Goal: Task Accomplishment & Management: Complete application form

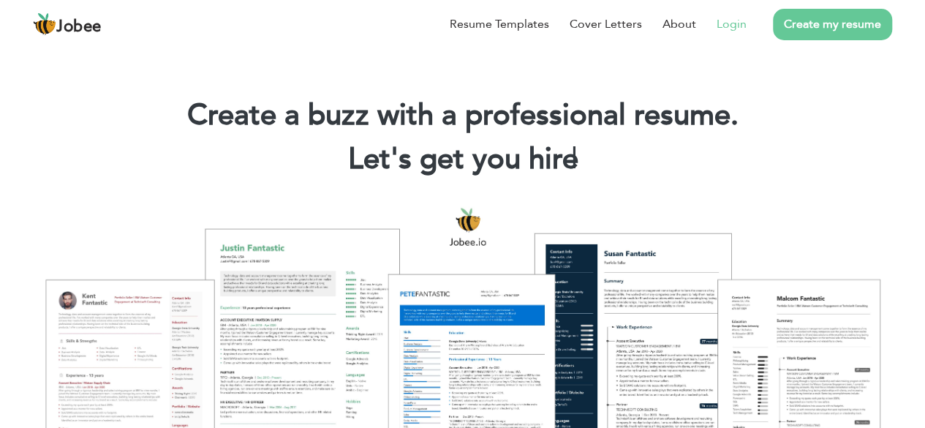
click at [743, 22] on link "Login" at bounding box center [732, 24] width 30 height 18
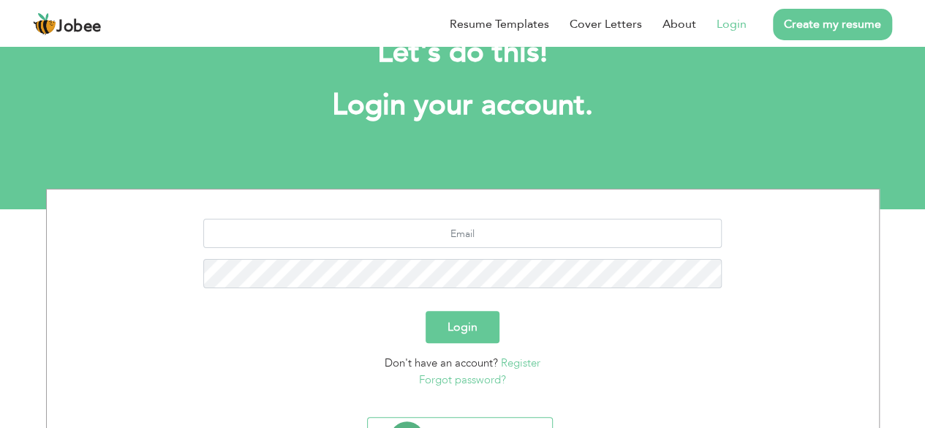
scroll to position [53, 0]
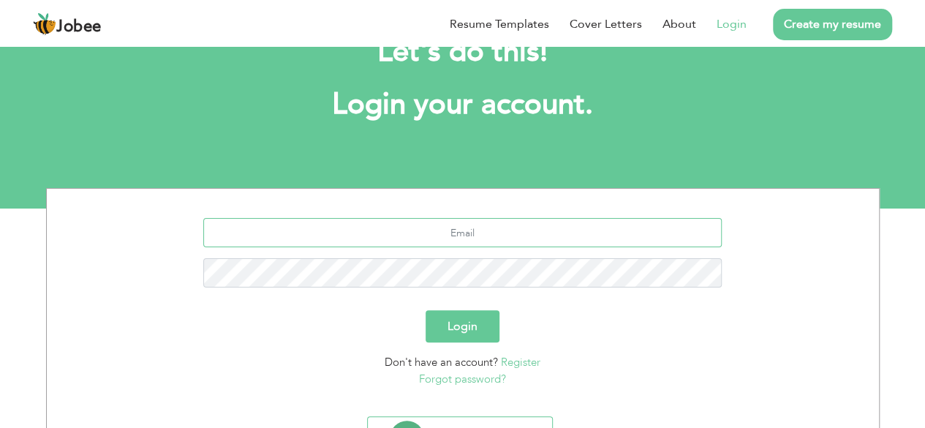
click at [503, 228] on input "text" at bounding box center [462, 232] width 519 height 29
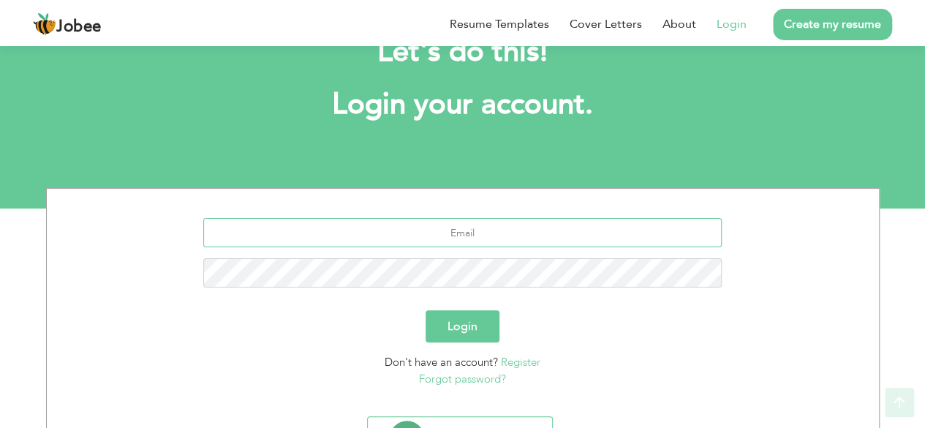
scroll to position [127, 0]
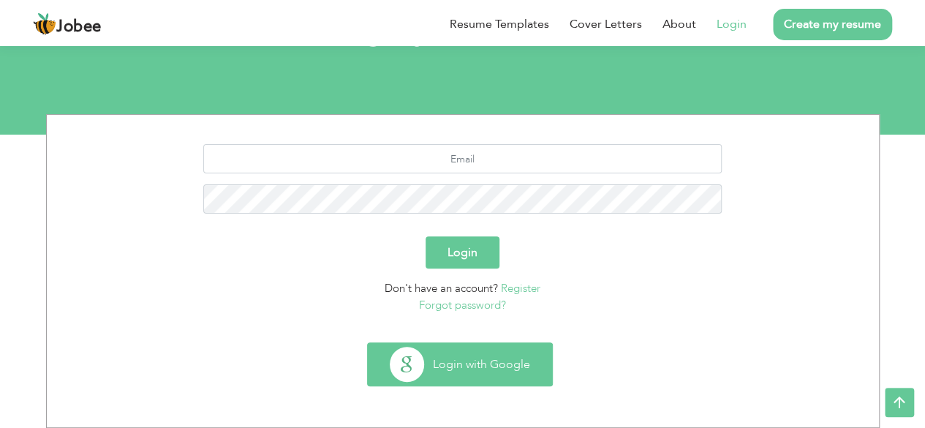
click at [473, 350] on button "Login with Google" at bounding box center [460, 364] width 184 height 42
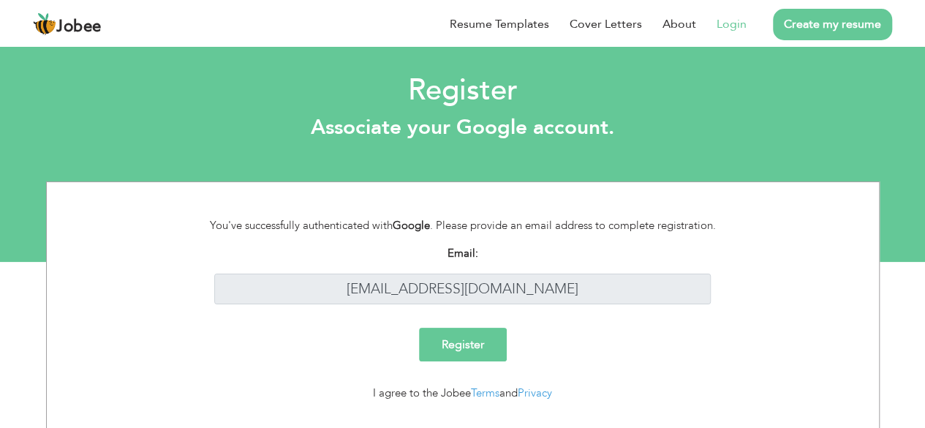
click at [462, 336] on input "Register" at bounding box center [463, 345] width 88 height 34
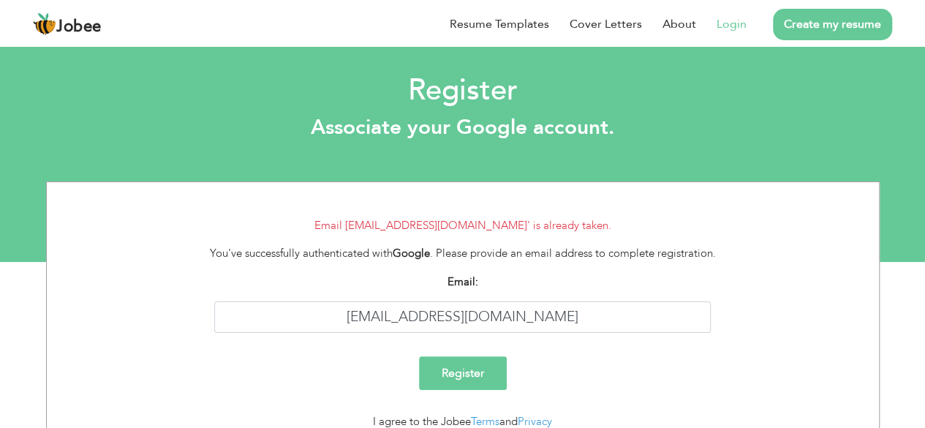
click at [743, 29] on link "Login" at bounding box center [732, 24] width 30 height 18
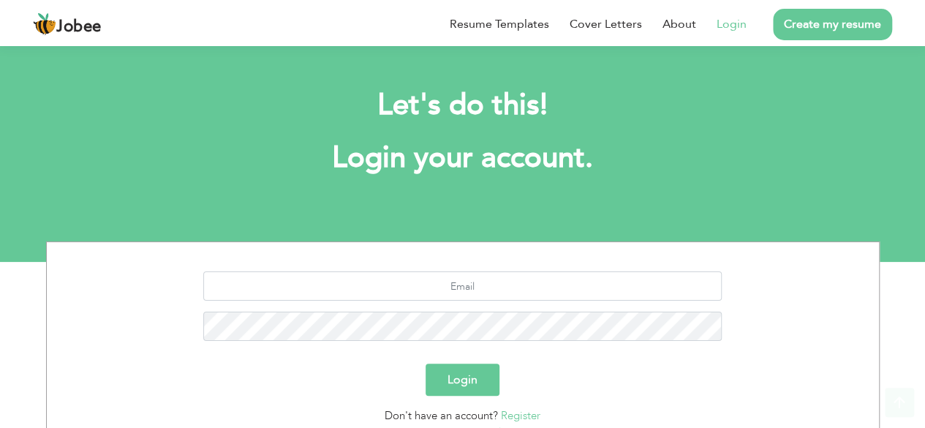
scroll to position [127, 0]
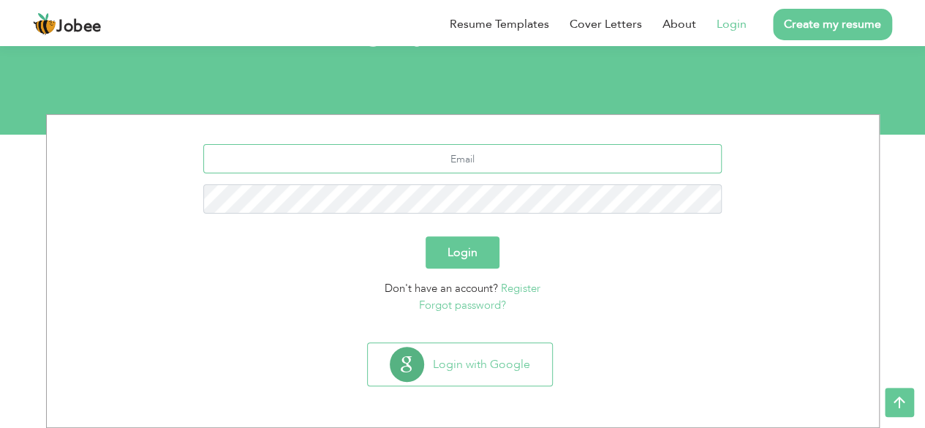
click at [506, 164] on input "text" at bounding box center [462, 158] width 519 height 29
type input "fakharmlik079@gmail.com"
click at [467, 154] on input "[EMAIL_ADDRESS][DOMAIN_NAME]" at bounding box center [462, 158] width 519 height 29
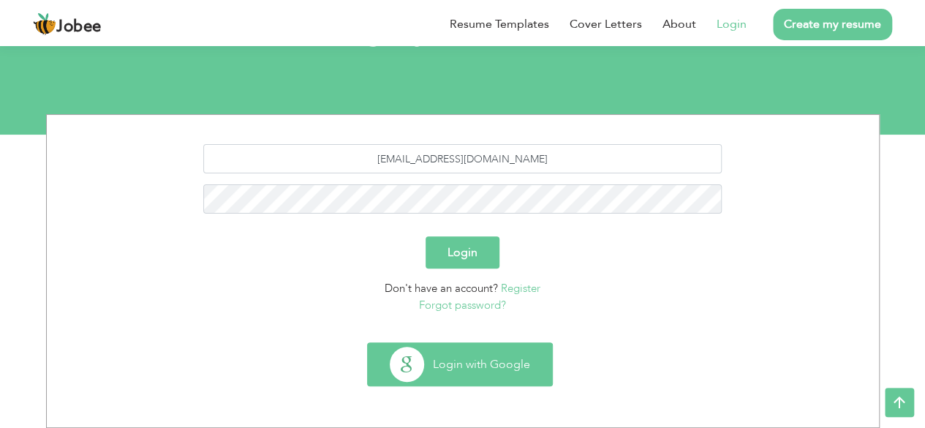
click at [445, 356] on button "Login with Google" at bounding box center [460, 364] width 184 height 42
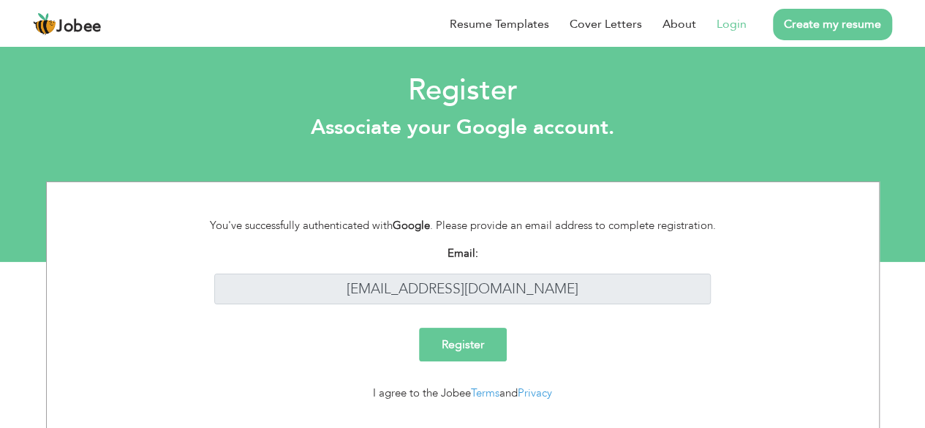
scroll to position [32, 0]
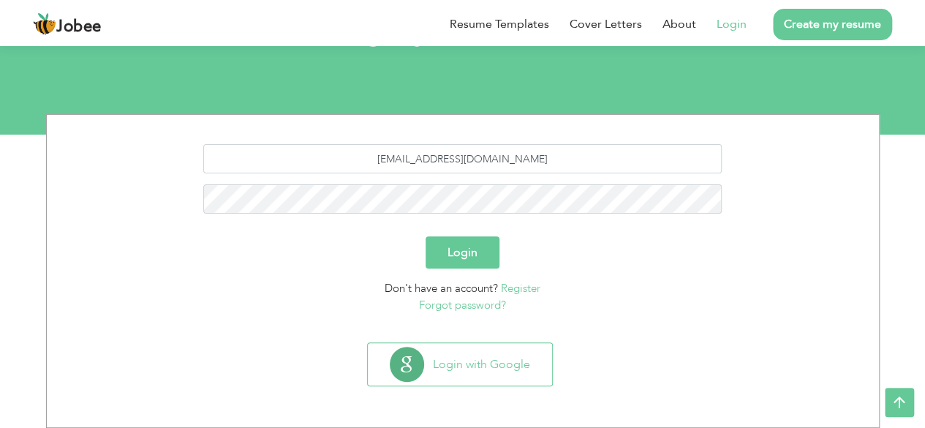
scroll to position [127, 0]
click at [486, 306] on link "Forgot password?" at bounding box center [462, 305] width 87 height 15
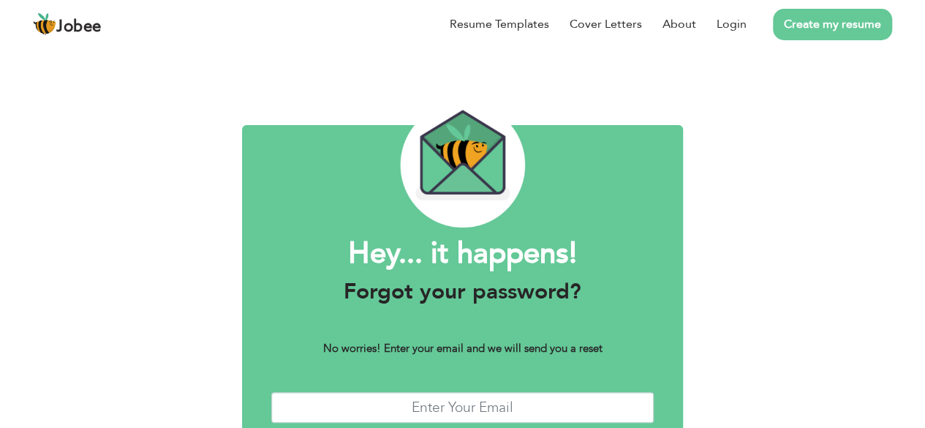
scroll to position [89, 0]
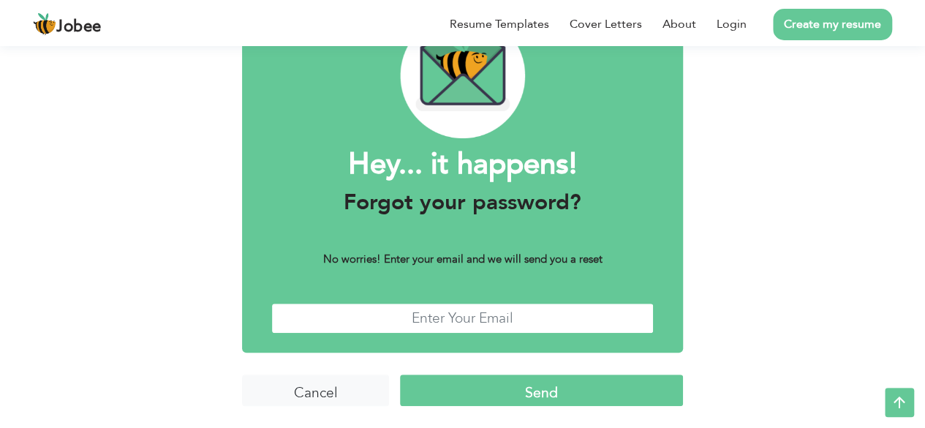
click at [462, 324] on input "text" at bounding box center [462, 318] width 383 height 31
paste input "[EMAIL_ADDRESS][DOMAIN_NAME]"
type input "[EMAIL_ADDRESS][DOMAIN_NAME]"
click at [470, 375] on input "Send" at bounding box center [541, 390] width 283 height 31
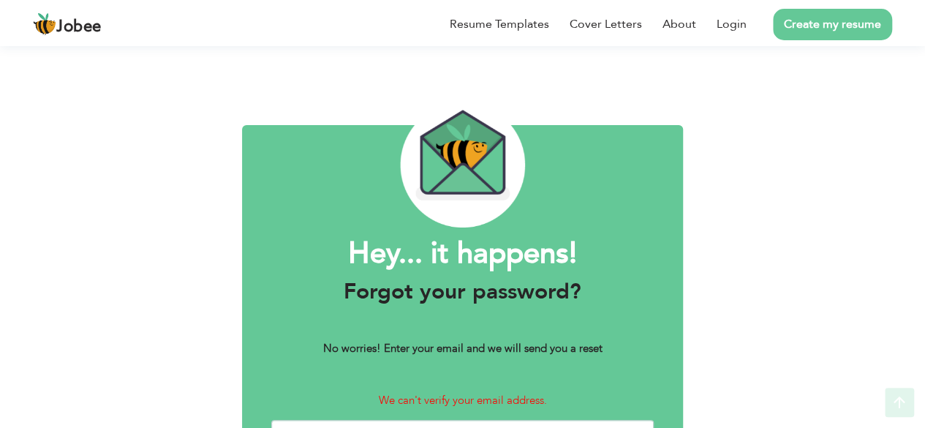
scroll to position [117, 0]
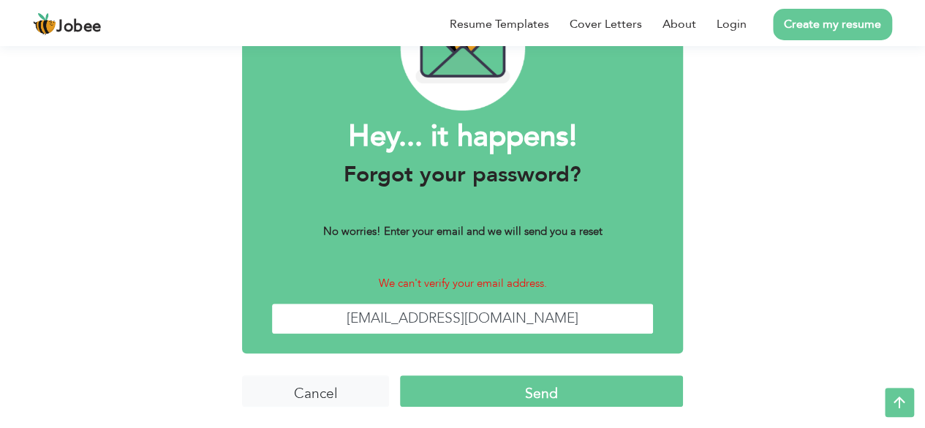
click at [474, 314] on input "fakharmlik079@gmail.com" at bounding box center [462, 318] width 383 height 31
click at [531, 192] on div "Hey... it happens! Forgot your password? No worries! Enter your email and we wi…" at bounding box center [462, 180] width 441 height 345
click at [473, 312] on input "fakharmlik079@gmail.com" at bounding box center [462, 318] width 383 height 31
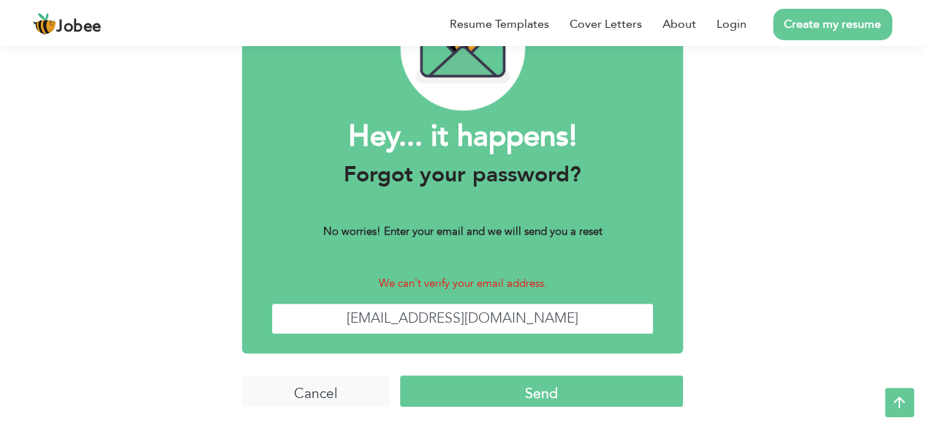
paste input "alik7234"
type input "[EMAIL_ADDRESS][DOMAIN_NAME]"
click at [509, 396] on input "Send" at bounding box center [541, 390] width 283 height 31
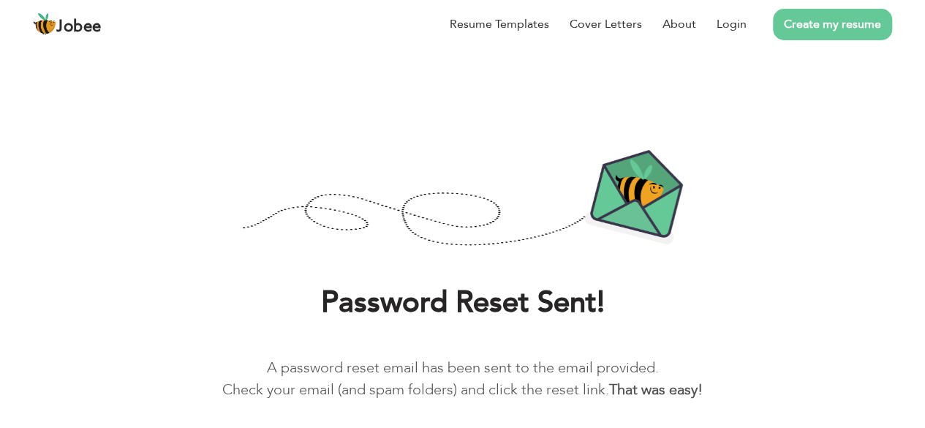
scroll to position [61, 0]
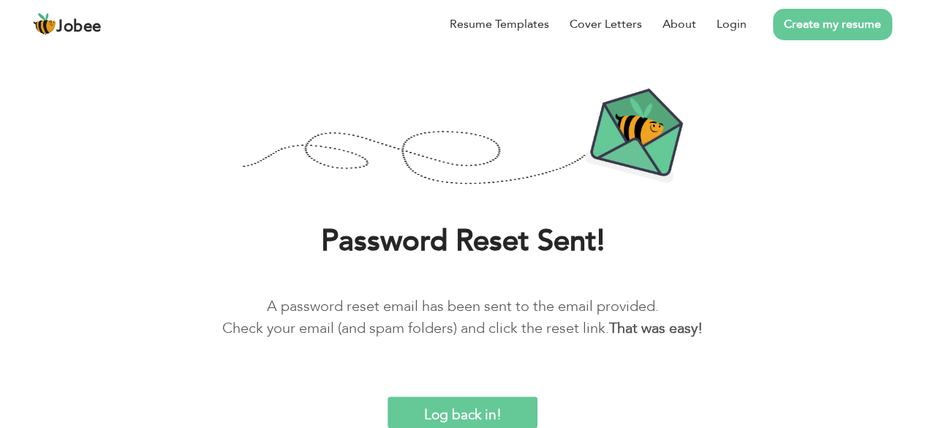
click at [76, 39] on div "Resume Templates Cover Letters About Login Create my resume" at bounding box center [463, 24] width 860 height 38
click at [87, 28] on span "Jobee" at bounding box center [78, 27] width 45 height 16
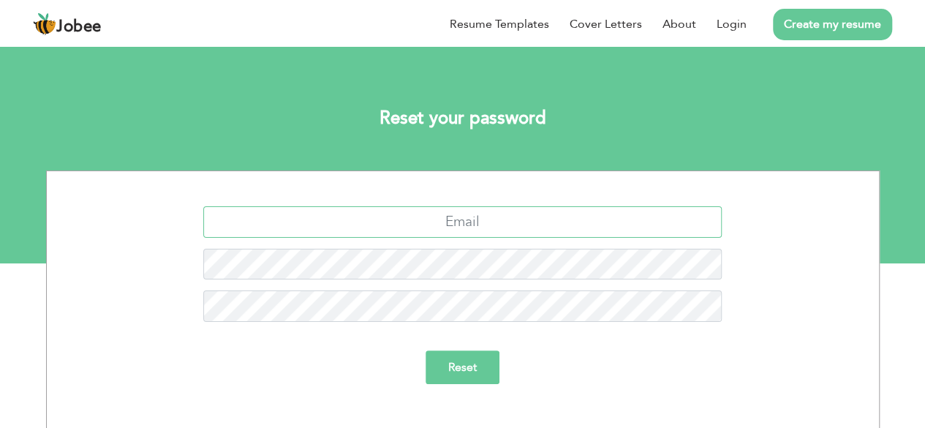
click at [511, 226] on input "text" at bounding box center [462, 221] width 519 height 31
paste input "[EMAIL_ADDRESS][DOMAIN_NAME]"
type input "[EMAIL_ADDRESS][DOMAIN_NAME]"
click at [473, 365] on input "Reset" at bounding box center [463, 367] width 74 height 34
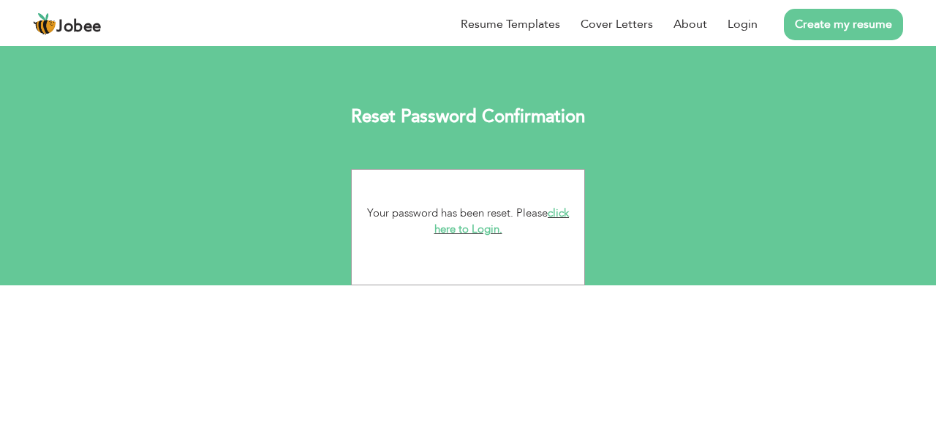
click at [495, 226] on link "click here to Login." at bounding box center [502, 221] width 135 height 31
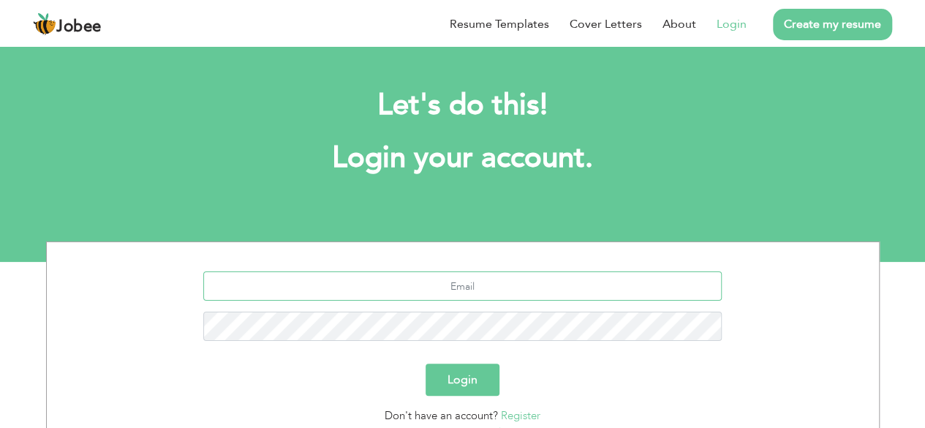
click at [491, 287] on input "text" at bounding box center [462, 285] width 519 height 29
paste input "[EMAIL_ADDRESS][DOMAIN_NAME]"
type input "fakharmalik7234@gmail.com"
click at [476, 324] on div "fakharmalik7234@gmail.com" at bounding box center [463, 311] width 811 height 80
click at [426, 364] on button "Login" at bounding box center [463, 380] width 74 height 32
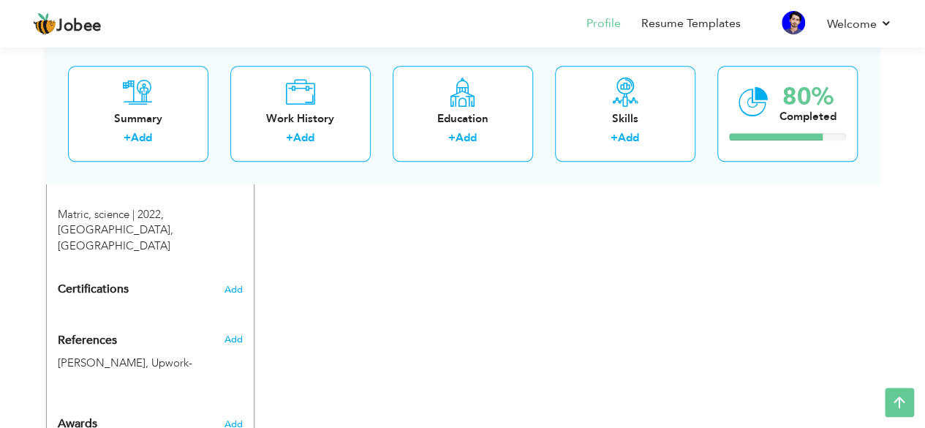
scroll to position [794, 0]
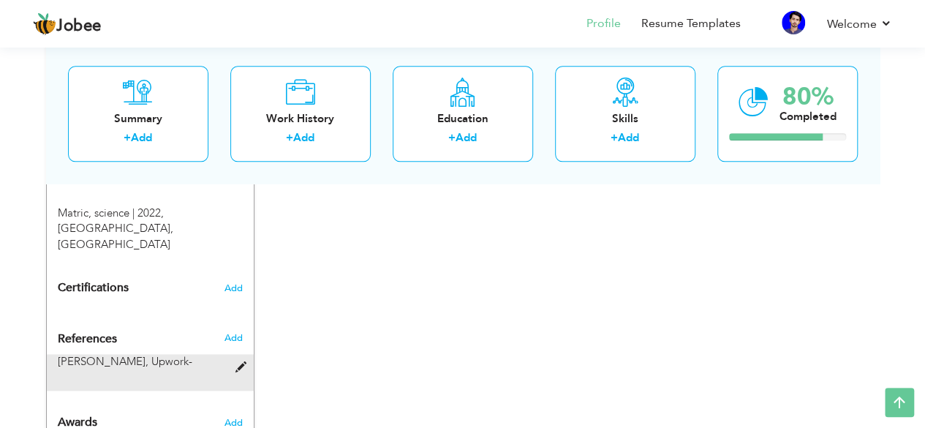
click at [236, 362] on span at bounding box center [244, 367] width 18 height 11
type input "[PERSON_NAME]"
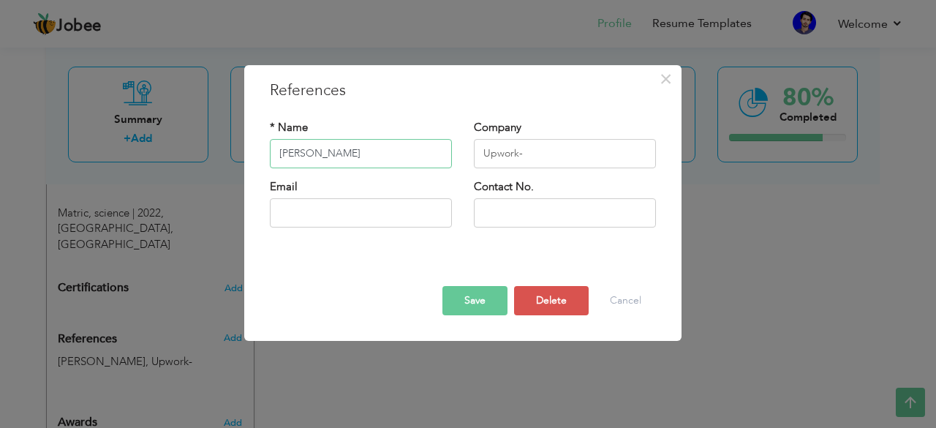
click at [394, 156] on input "[PERSON_NAME]" at bounding box center [361, 153] width 182 height 29
click at [518, 152] on input "Upwork-" at bounding box center [565, 153] width 182 height 29
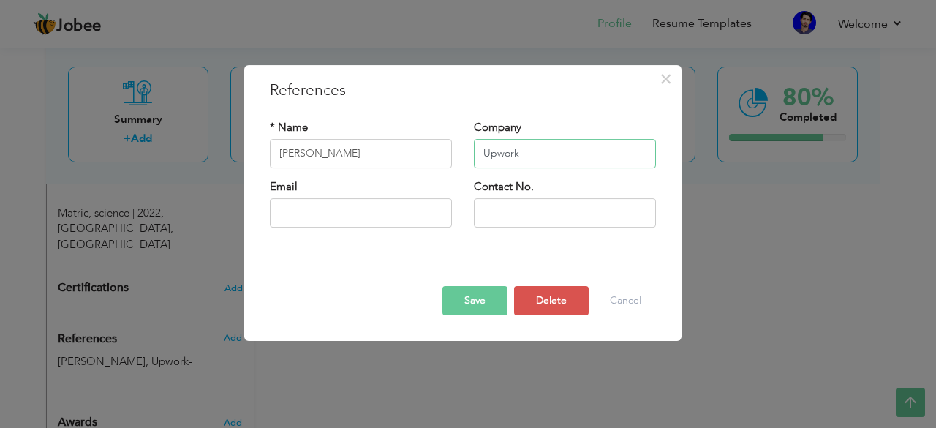
click at [518, 152] on input "Upwork-" at bounding box center [565, 153] width 182 height 29
click at [516, 157] on input "Crad" at bounding box center [565, 153] width 182 height 29
type input "Freelancer"
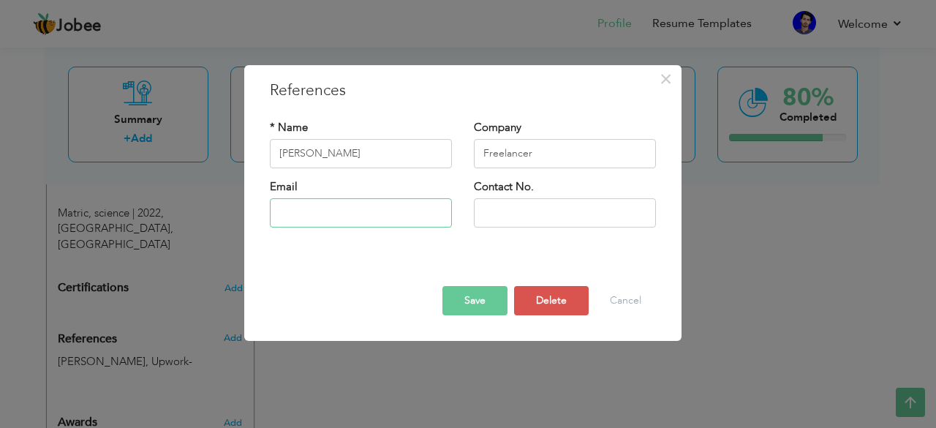
click at [417, 222] on input "text" at bounding box center [361, 212] width 182 height 29
click at [400, 213] on input "text" at bounding box center [361, 212] width 182 height 29
paste input "Craftixel"
click at [317, 211] on input "aamir@Craftixel.com" at bounding box center [361, 212] width 182 height 29
type input "aamir@craftixel.com"
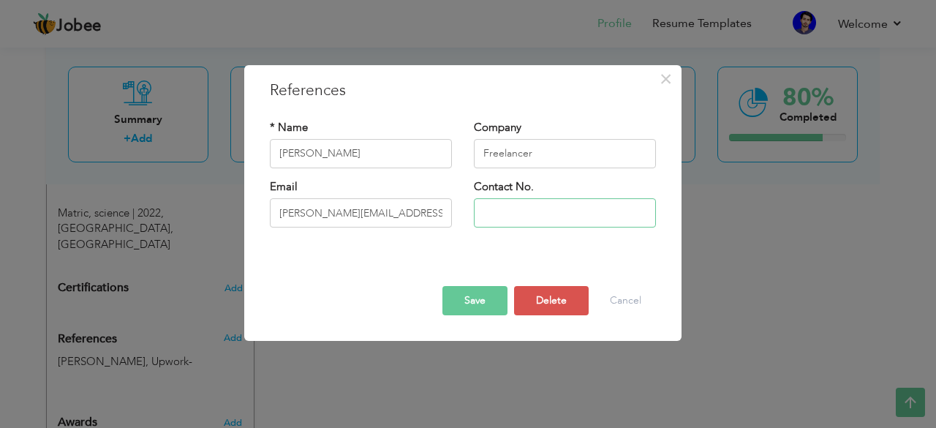
click at [547, 223] on input "text" at bounding box center [565, 212] width 182 height 29
type input "03000533060"
click at [475, 289] on button "Save" at bounding box center [475, 300] width 65 height 29
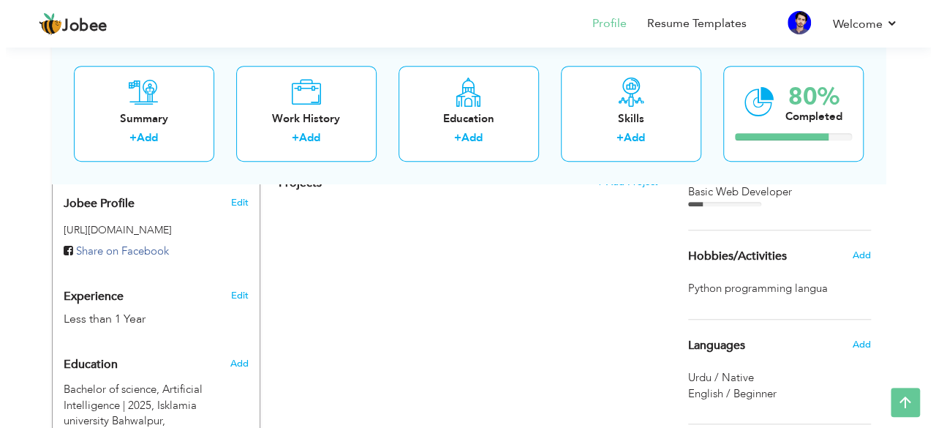
scroll to position [440, 0]
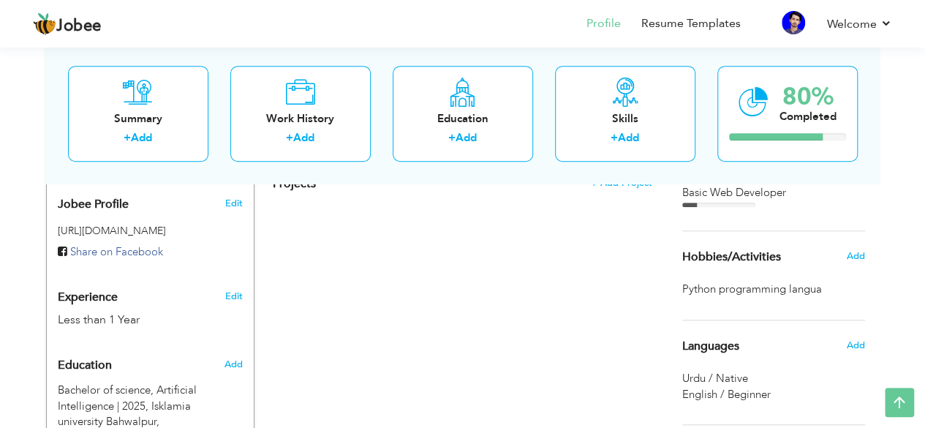
click at [233, 287] on div "Edit" at bounding box center [236, 292] width 34 height 35
type input "Malik fakhar"
type input "fayyaz"
type input "03070232723"
select select "number:166"
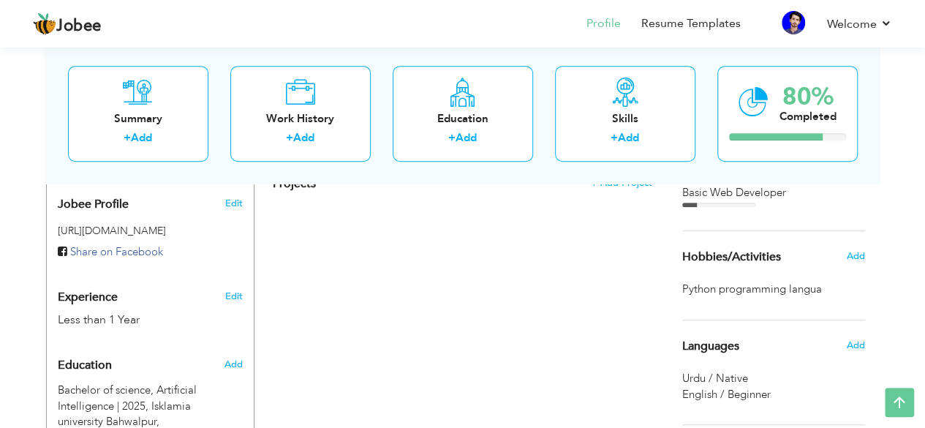
type input "Punjab"
type input "Bahwalpur"
select select "number:2"
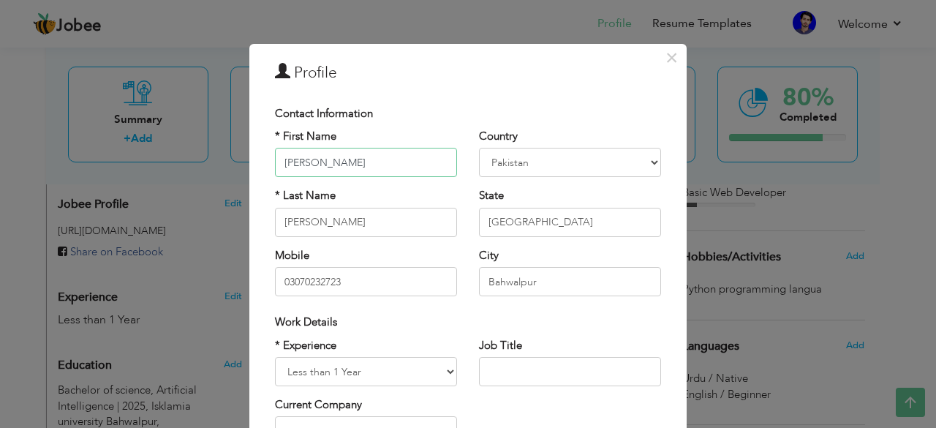
click at [366, 165] on input "Malik fakhar" at bounding box center [366, 162] width 182 height 29
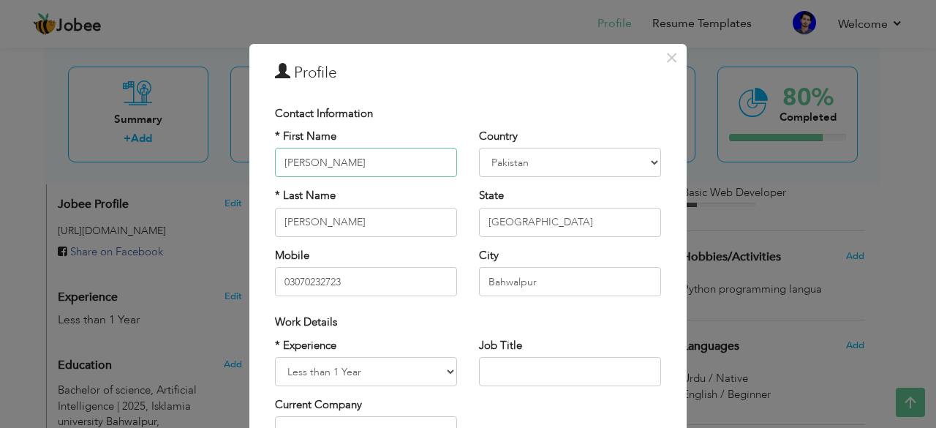
click at [309, 165] on input "Malik fakhar" at bounding box center [366, 162] width 182 height 29
type input "Malik Fakhar"
click at [281, 216] on input "fayyaz" at bounding box center [366, 222] width 182 height 29
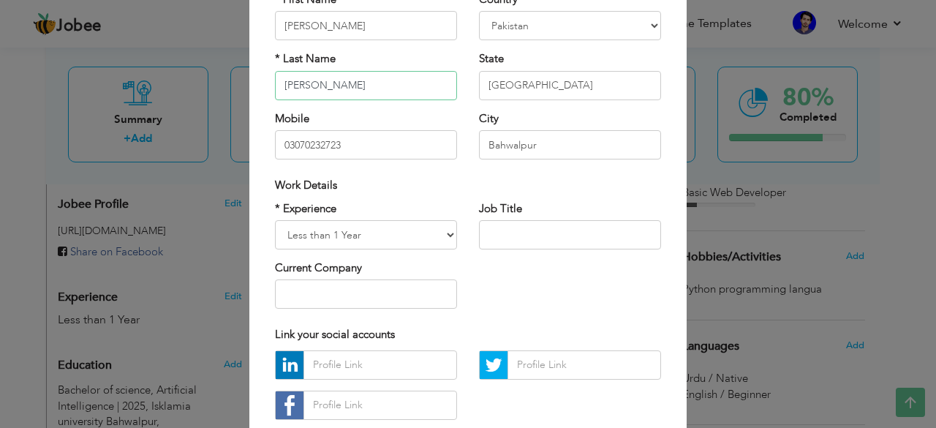
scroll to position [138, 0]
type input "Fayyaz"
click at [484, 235] on input "text" at bounding box center [570, 233] width 182 height 29
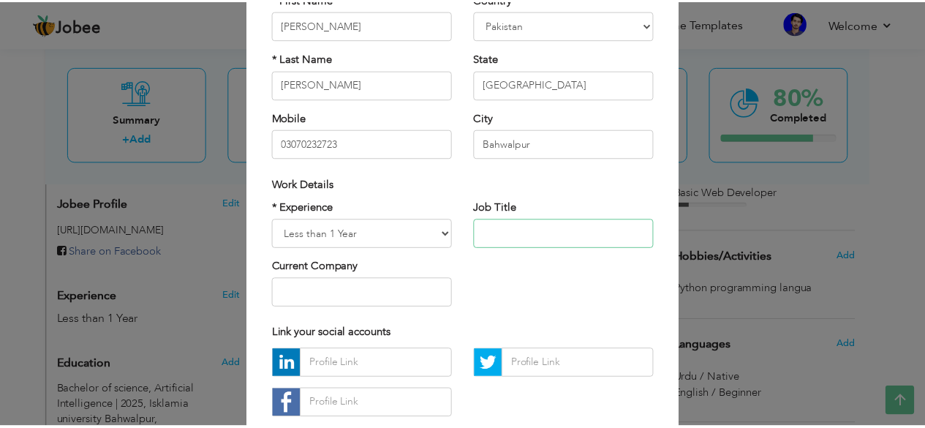
scroll to position [228, 0]
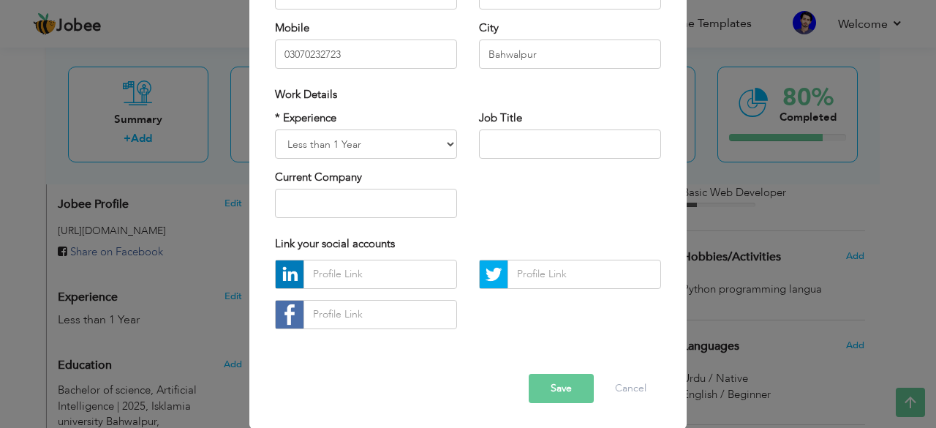
click at [555, 393] on button "Save" at bounding box center [561, 388] width 65 height 29
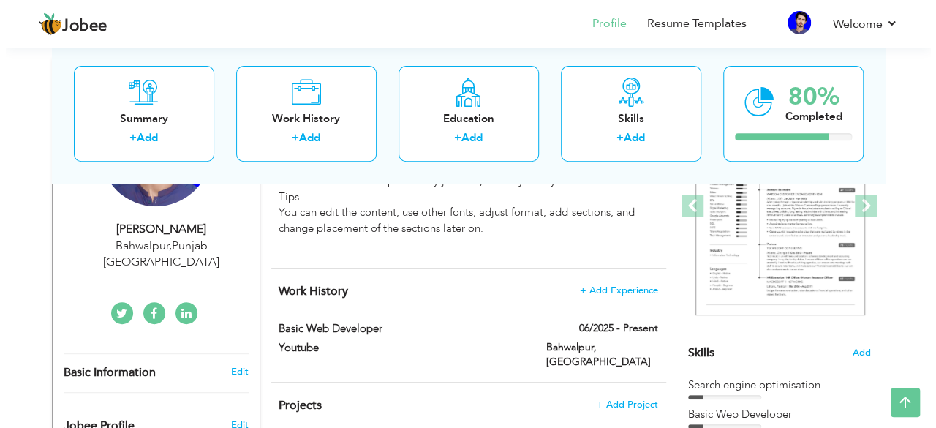
scroll to position [225, 0]
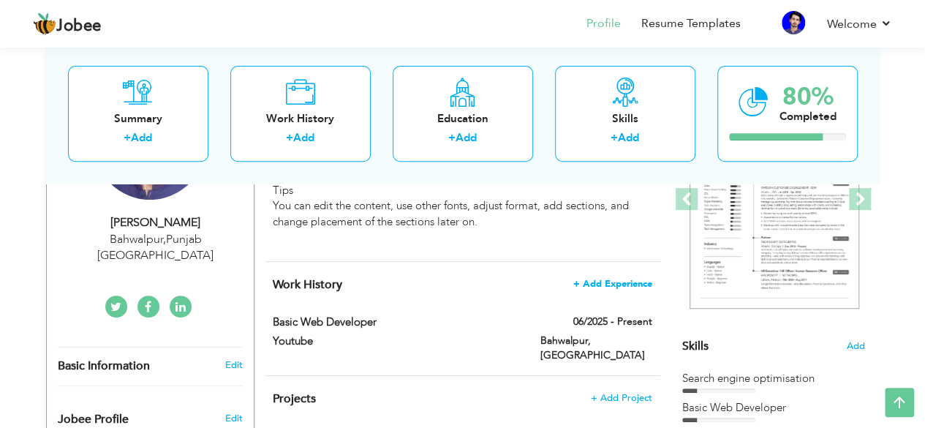
click at [607, 282] on span "+ Add Experience" at bounding box center [613, 284] width 79 height 10
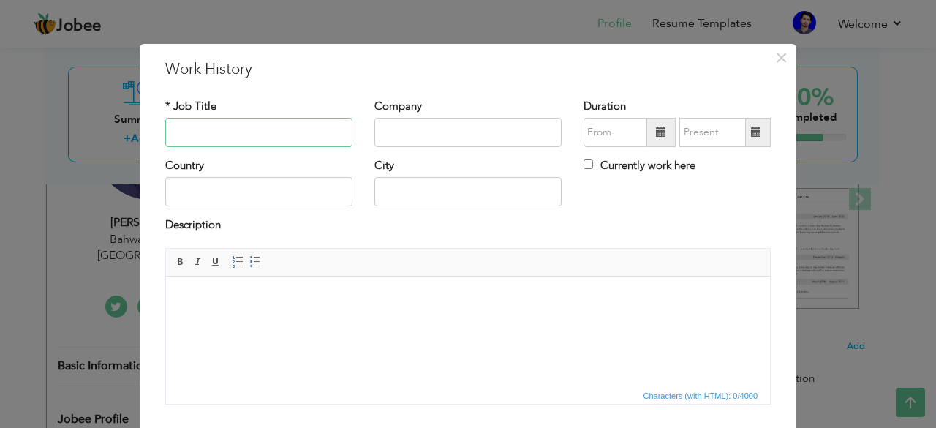
click at [285, 126] on input "text" at bounding box center [258, 132] width 187 height 29
paste input "Craftixel"
click at [268, 125] on input "Craftixel" at bounding box center [258, 132] width 187 height 29
paste input "Learning/Practice Projects"
type input "Learning/Practice Projects"
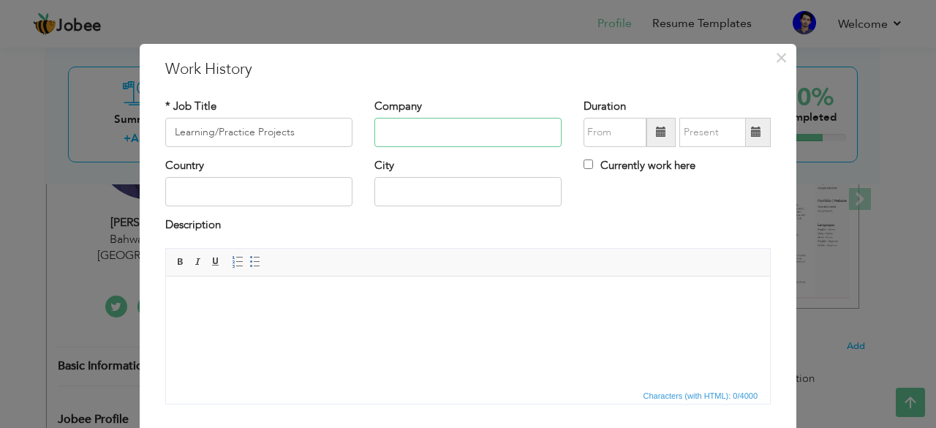
click at [441, 142] on input "text" at bounding box center [468, 132] width 187 height 29
type input "Remote"
click at [660, 132] on span at bounding box center [661, 132] width 10 height 10
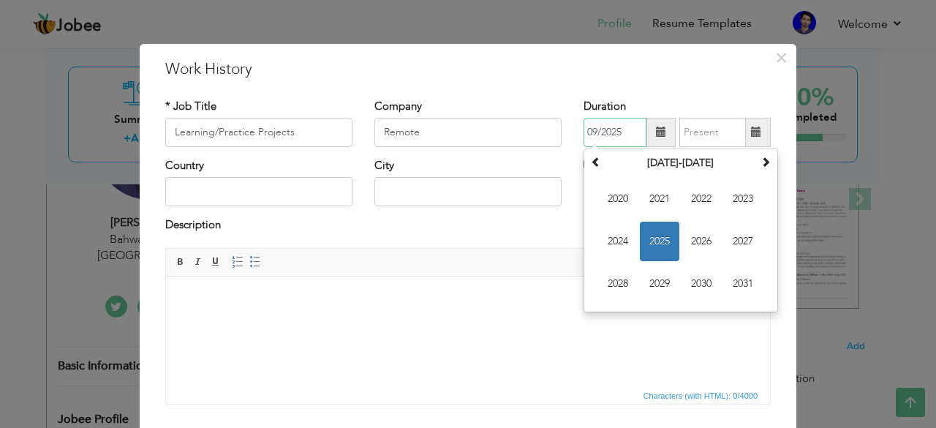
click at [654, 242] on span "2025" at bounding box center [660, 242] width 40 height 40
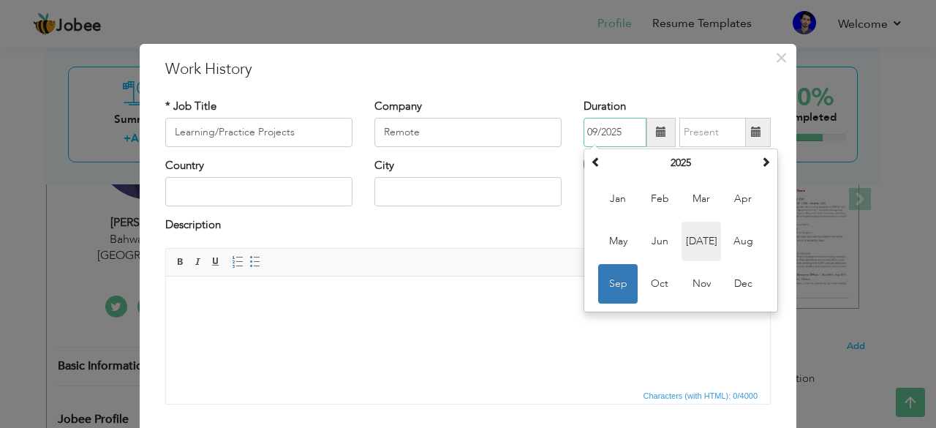
click at [702, 241] on span "Jul" at bounding box center [702, 242] width 40 height 40
type input "07/2025"
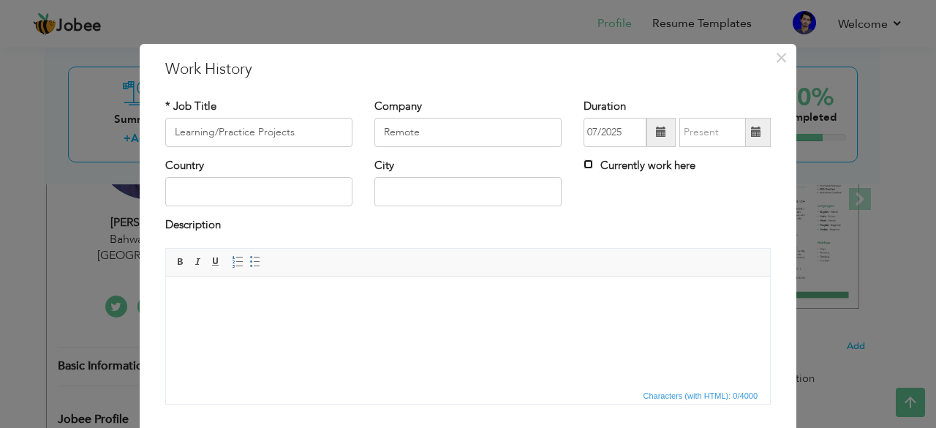
click at [585, 162] on input "Currently work here" at bounding box center [589, 164] width 10 height 10
checkbox input "true"
click at [334, 179] on input "text" at bounding box center [258, 191] width 187 height 29
type input "[GEOGRAPHIC_DATA]"
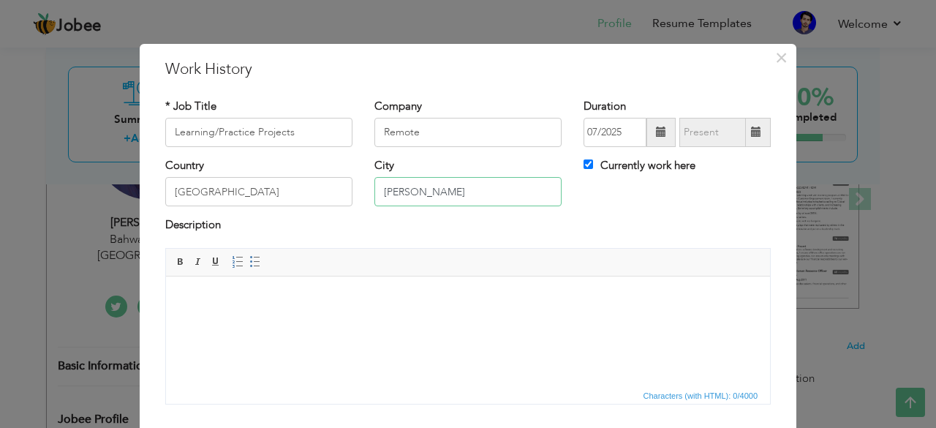
click at [429, 201] on input "Rahim Yar Khan" at bounding box center [468, 191] width 187 height 29
type input "Bahawalpur"
click at [268, 286] on html at bounding box center [468, 298] width 604 height 45
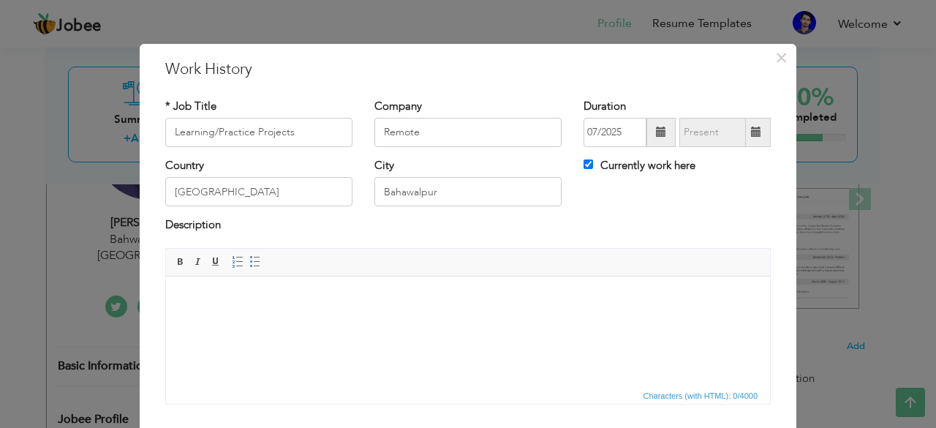
click at [201, 298] on body at bounding box center [468, 297] width 575 height 15
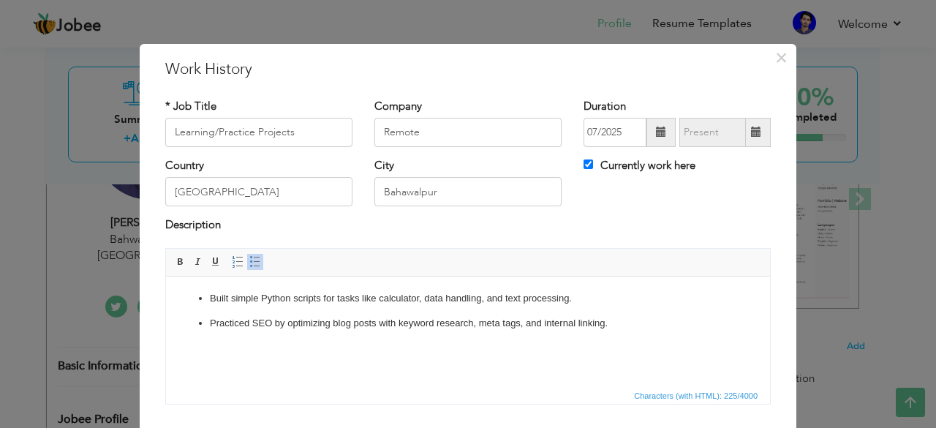
scroll to position [94, 0]
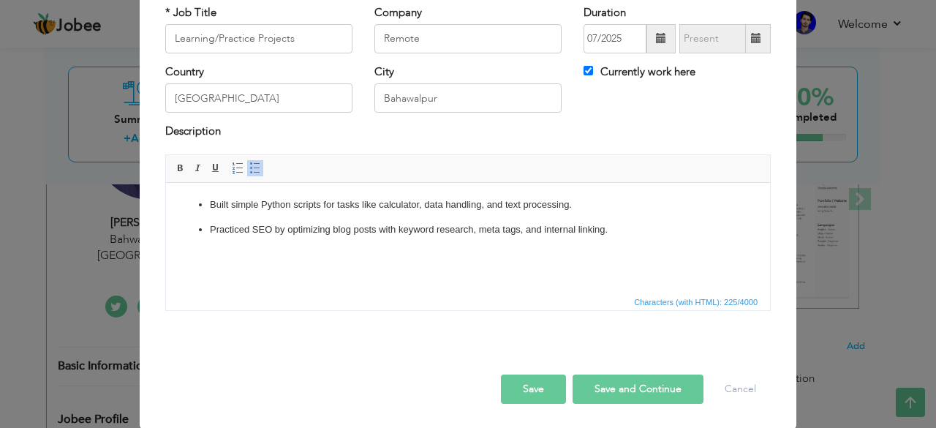
click at [616, 386] on button "Save and Continue" at bounding box center [638, 389] width 131 height 29
checkbox input "false"
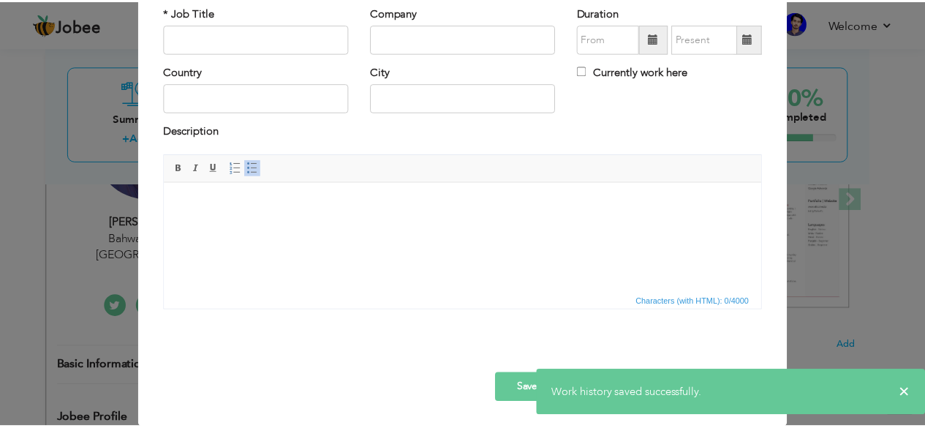
scroll to position [0, 0]
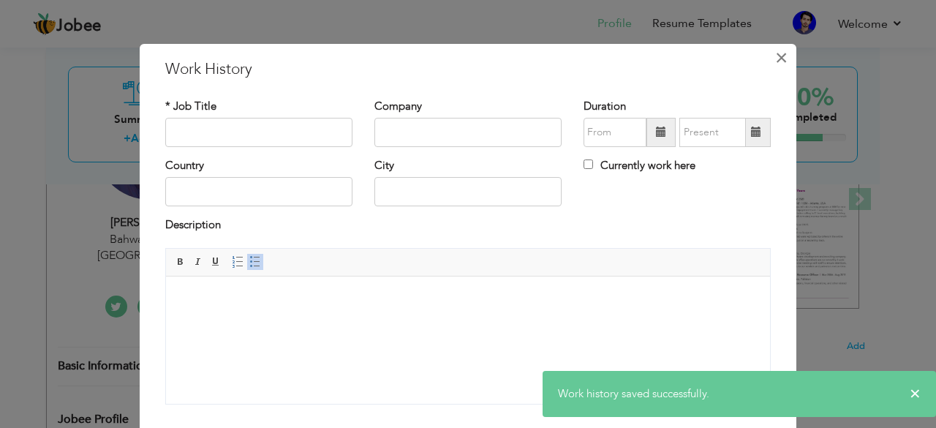
click at [775, 52] on span "×" at bounding box center [781, 58] width 12 height 26
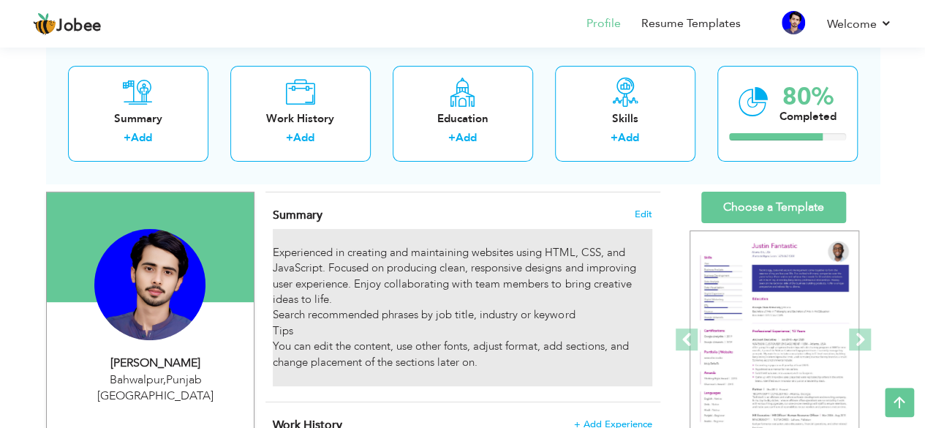
scroll to position [80, 0]
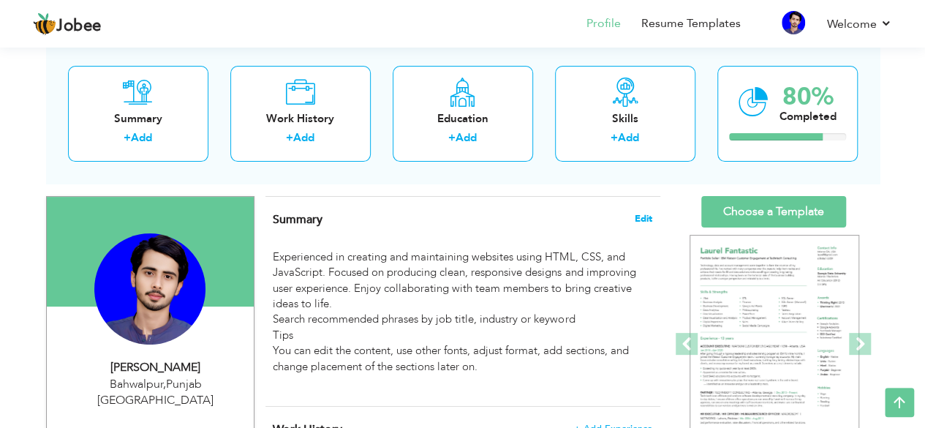
click at [641, 214] on span "Edit" at bounding box center [644, 219] width 18 height 10
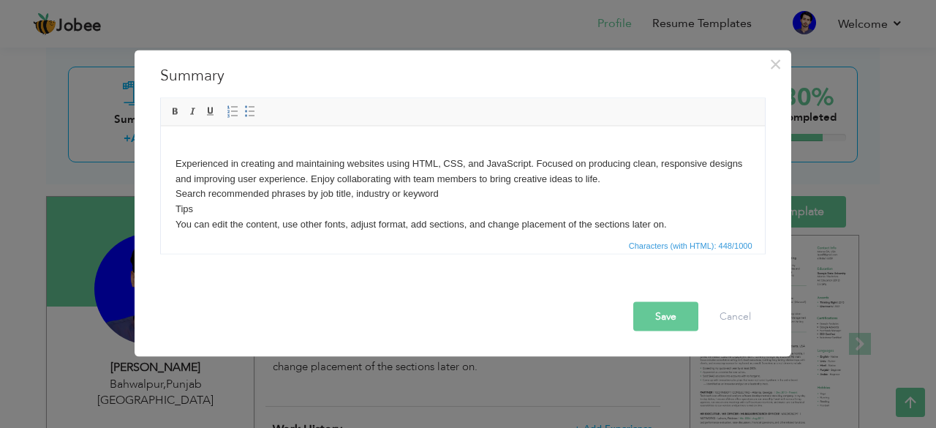
click at [354, 206] on body "Experienced in creating and maintaining websites using HTML, CSS, and JavaScrip…" at bounding box center [462, 193] width 575 height 107
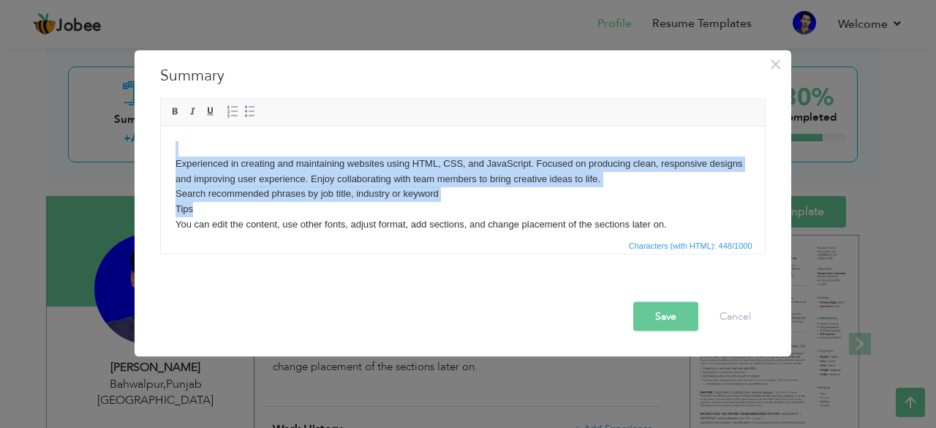
click at [354, 206] on body "Experienced in creating and maintaining websites using HTML, CSS, and JavaScrip…" at bounding box center [462, 193] width 575 height 107
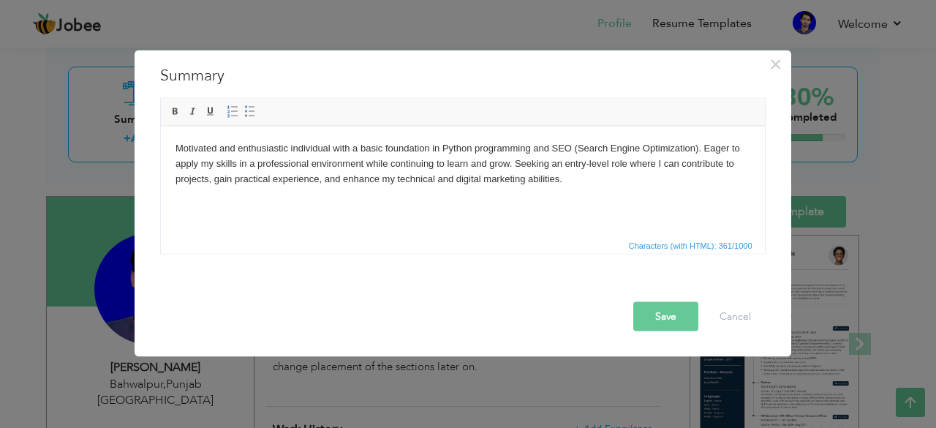
click at [661, 321] on button "Save" at bounding box center [666, 315] width 65 height 29
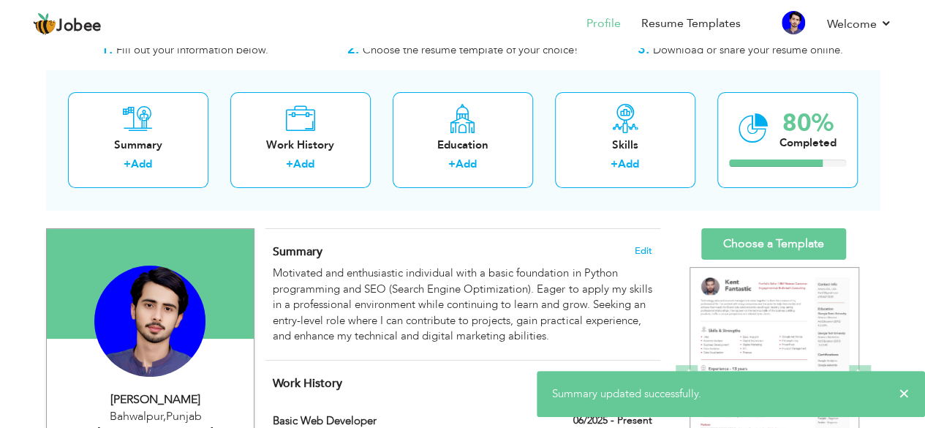
scroll to position [36, 0]
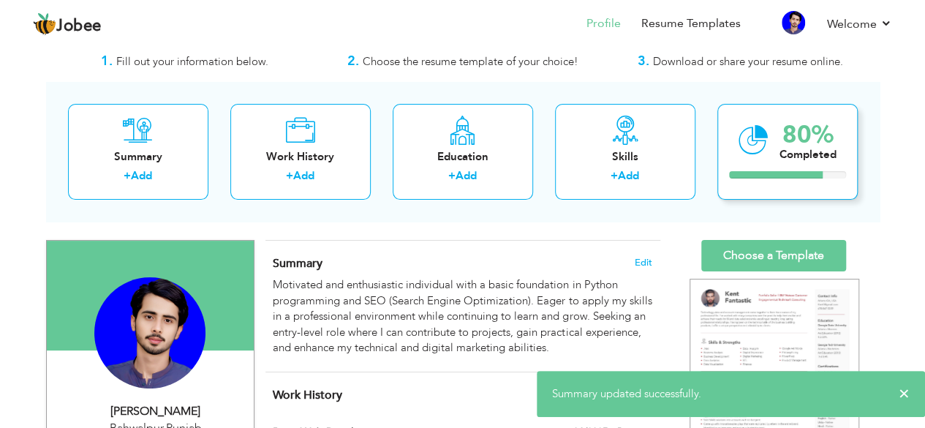
click at [786, 135] on div "80%" at bounding box center [808, 135] width 57 height 24
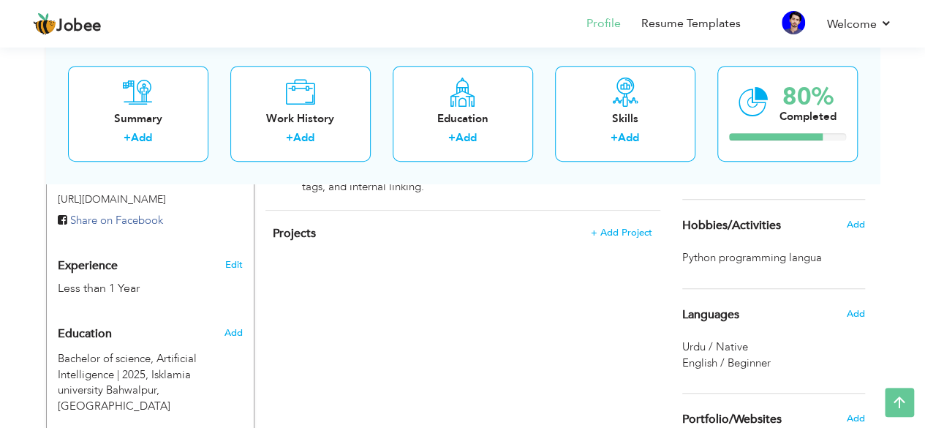
scroll to position [470, 0]
click at [863, 228] on span "Add" at bounding box center [855, 225] width 19 height 13
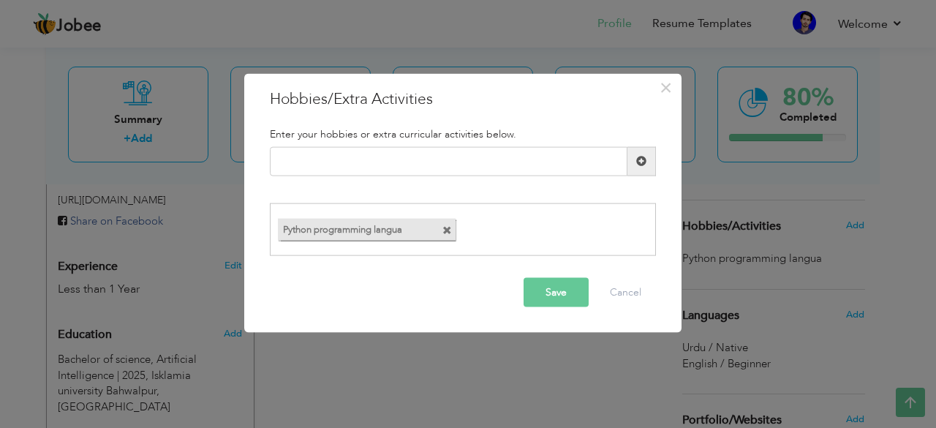
click at [446, 228] on span at bounding box center [448, 231] width 10 height 10
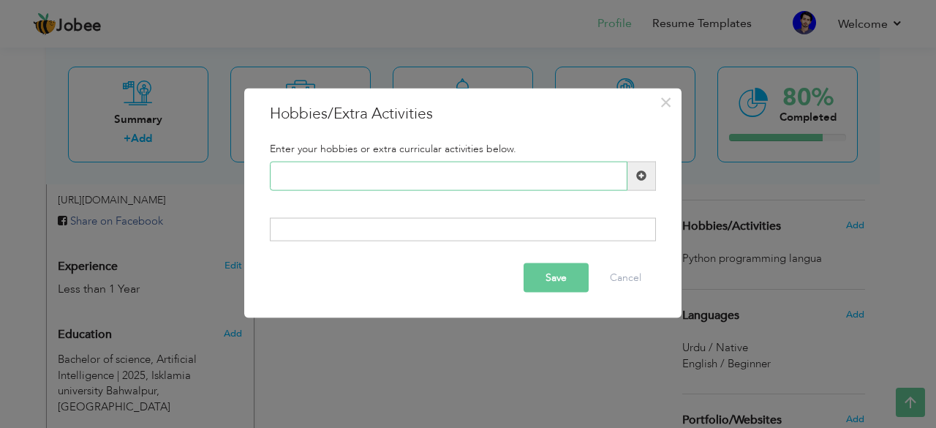
click at [450, 171] on input "text" at bounding box center [449, 175] width 358 height 29
type input "Playing cricket"
click at [553, 280] on button "Save" at bounding box center [556, 277] width 65 height 29
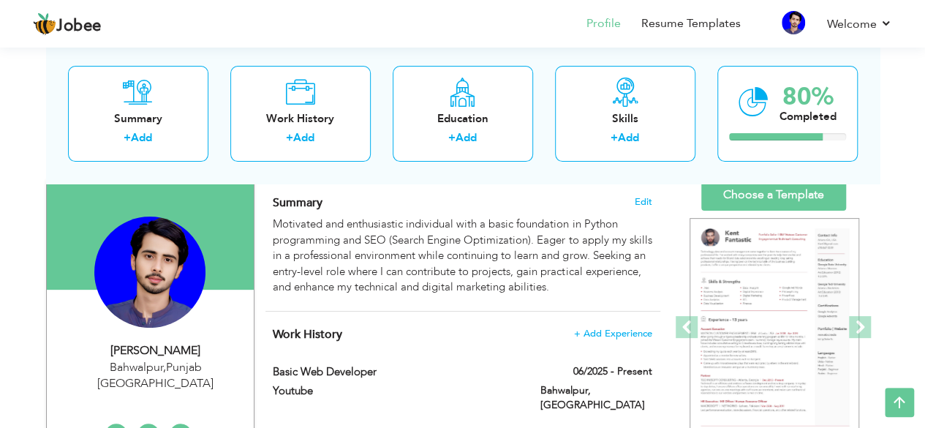
scroll to position [96, 0]
click at [140, 129] on div "Summary + Add" at bounding box center [138, 114] width 140 height 96
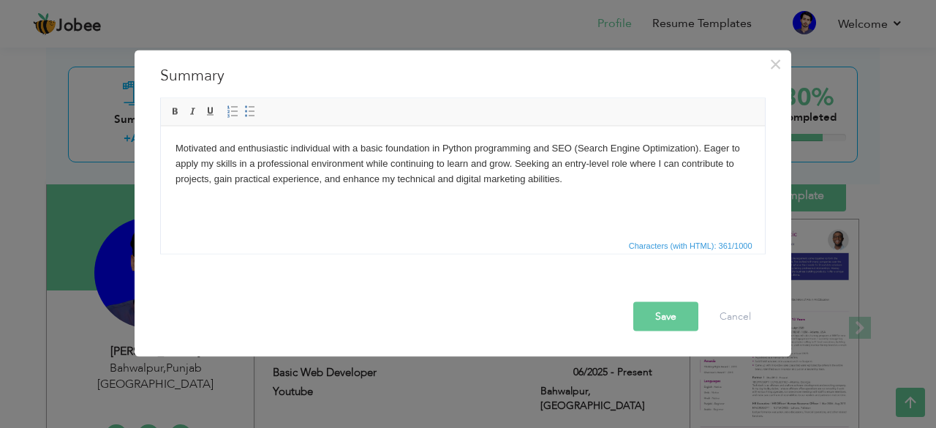
click at [688, 320] on button "Save" at bounding box center [666, 315] width 65 height 29
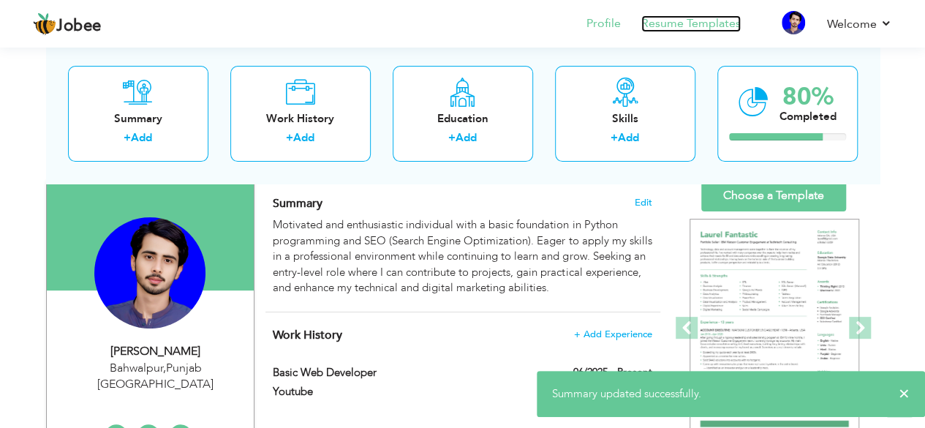
click at [724, 31] on link "Resume Templates" at bounding box center [691, 23] width 99 height 17
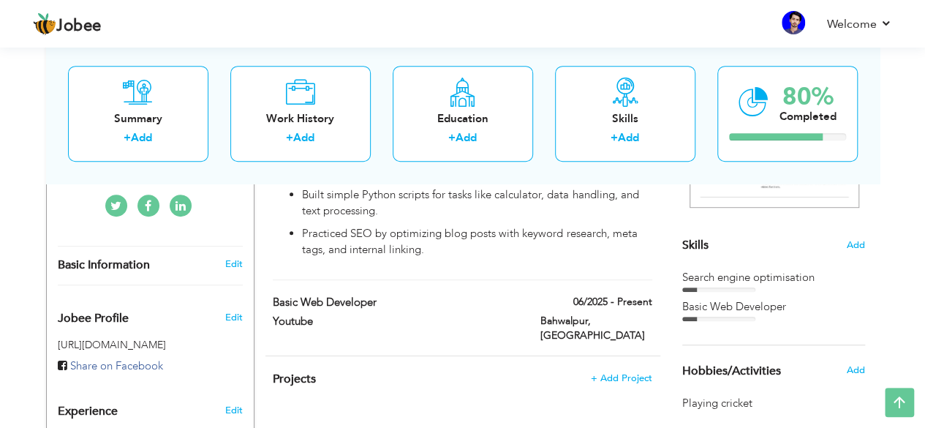
scroll to position [326, 0]
click at [635, 117] on div "Skills" at bounding box center [625, 118] width 117 height 15
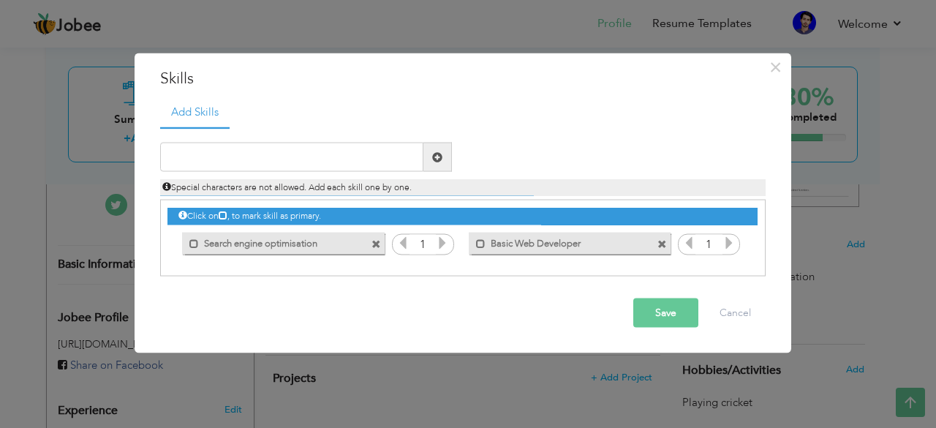
click at [664, 248] on span at bounding box center [663, 244] width 10 height 10
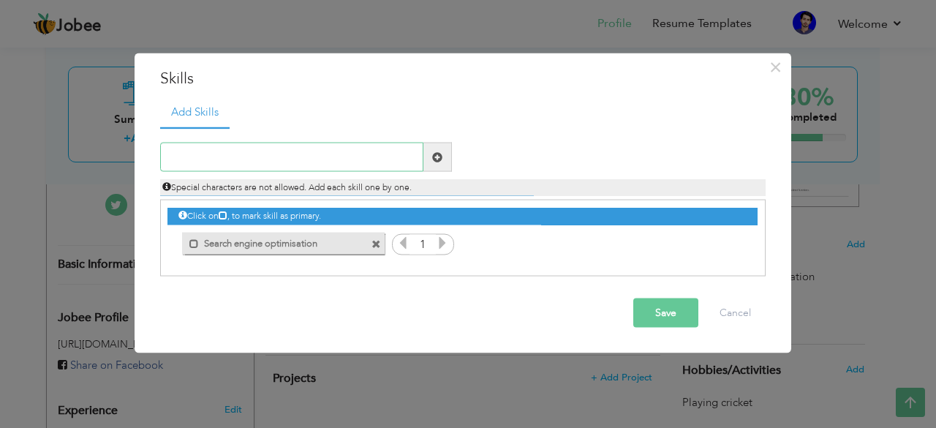
click at [338, 167] on input "text" at bounding box center [291, 157] width 263 height 29
type input "B"
type input "Basic Python"
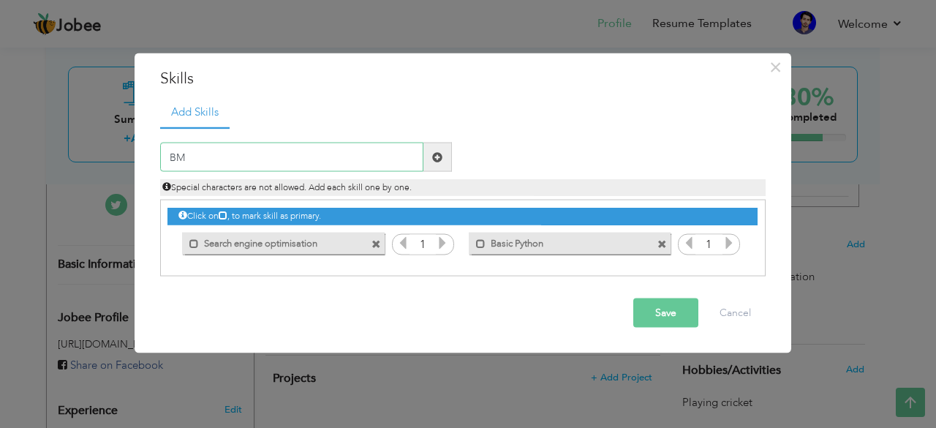
type input "B"
click at [174, 151] on input "Ms Word" at bounding box center [291, 157] width 263 height 29
type input "MS Word"
click at [363, 157] on input "MS Word" at bounding box center [291, 157] width 263 height 29
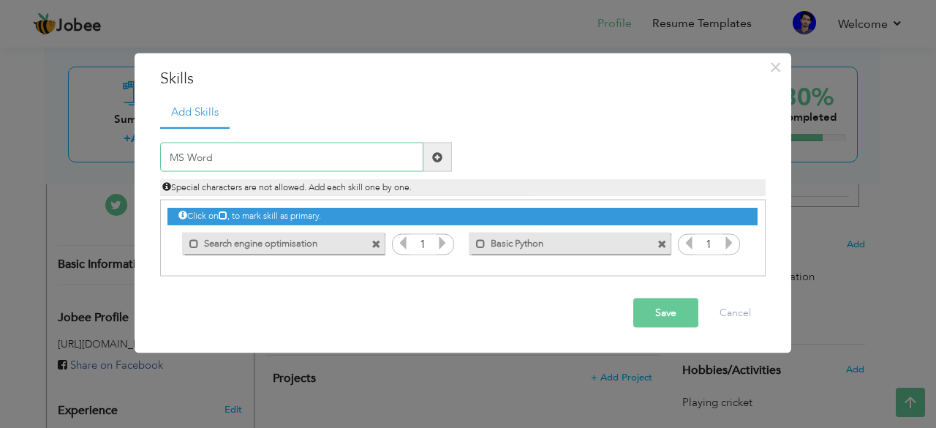
click at [395, 165] on input "MS Word" at bounding box center [291, 157] width 263 height 29
type input "B"
click at [655, 299] on button "Save" at bounding box center [666, 312] width 65 height 29
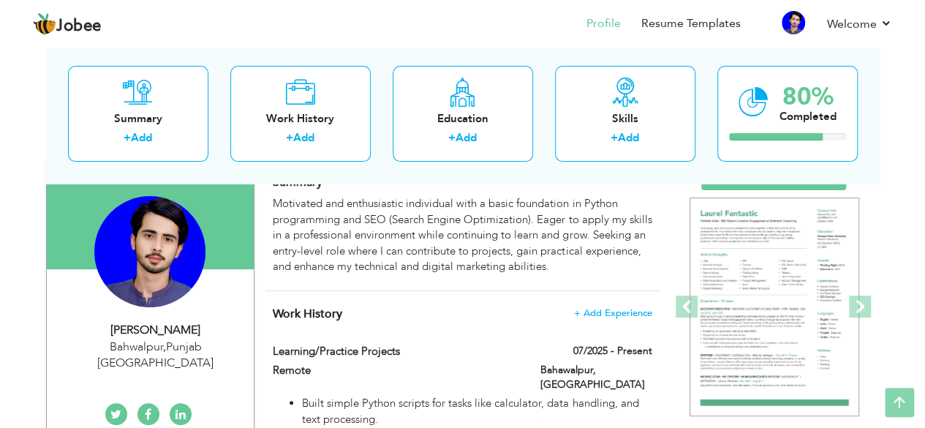
scroll to position [0, 0]
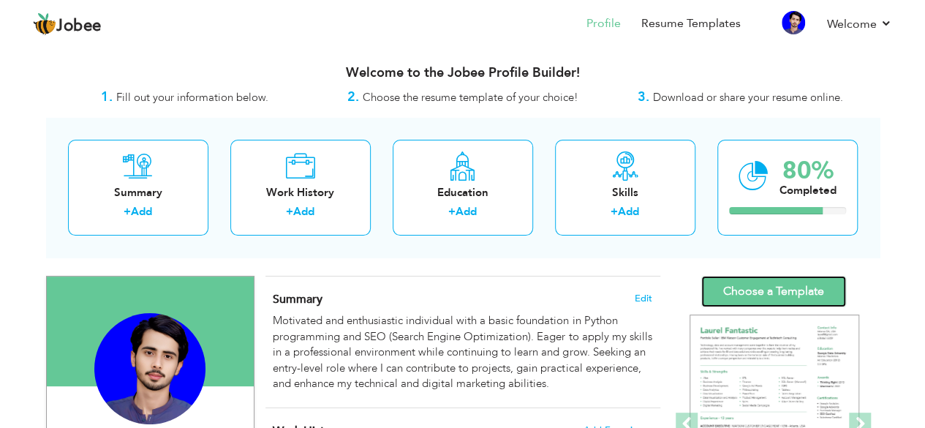
click at [748, 293] on link "Choose a Template" at bounding box center [774, 291] width 145 height 31
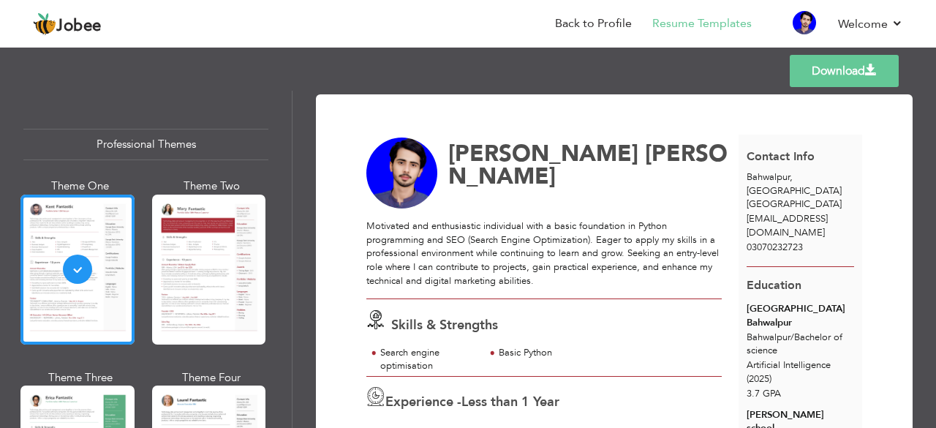
click at [527, 264] on div "Motivated and enthusiastic individual with a basic foundation in Python program…" at bounding box center [545, 253] width 356 height 68
click at [827, 64] on link "Download" at bounding box center [844, 71] width 109 height 32
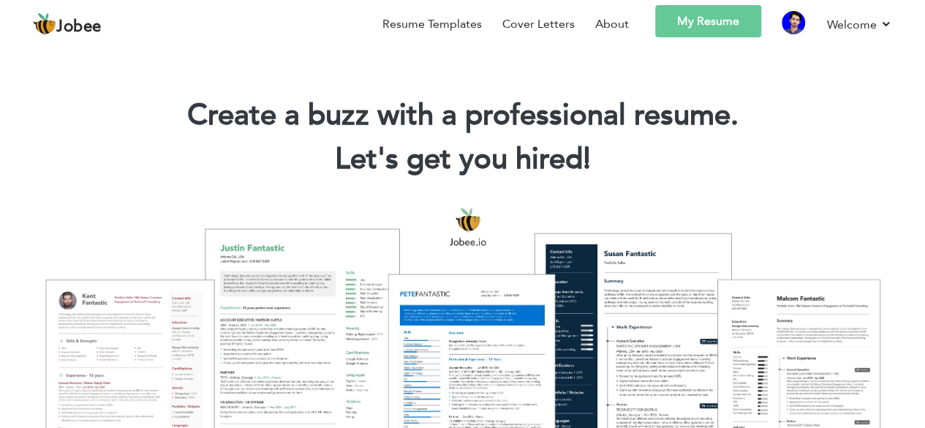
click at [710, 29] on link "My Resume" at bounding box center [708, 21] width 106 height 32
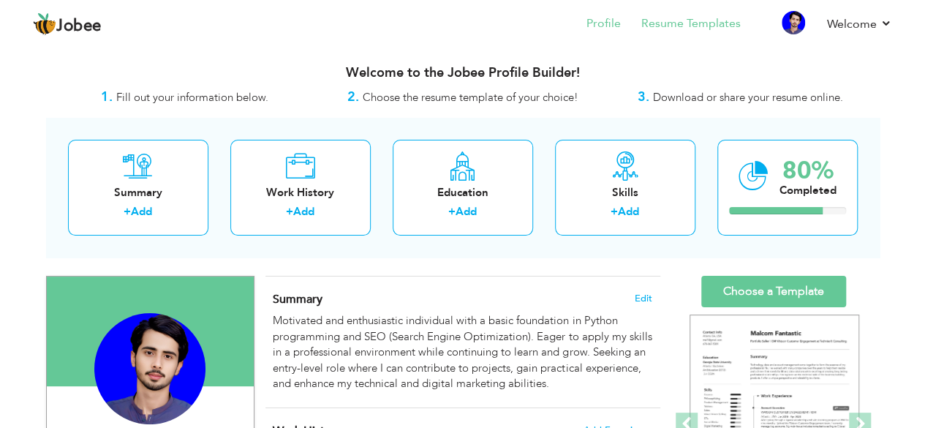
click at [707, 34] on li "Resume Templates" at bounding box center [681, 25] width 120 height 40
click at [713, 22] on link "Resume Templates" at bounding box center [691, 23] width 99 height 17
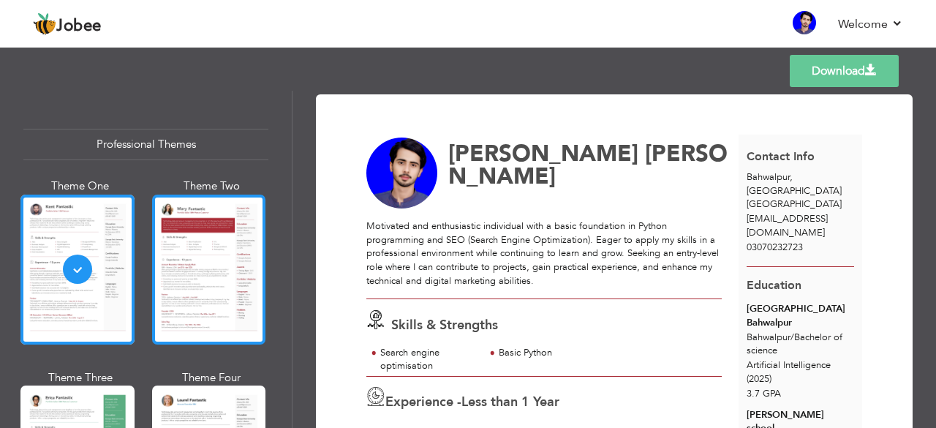
click at [218, 267] on div at bounding box center [209, 270] width 114 height 150
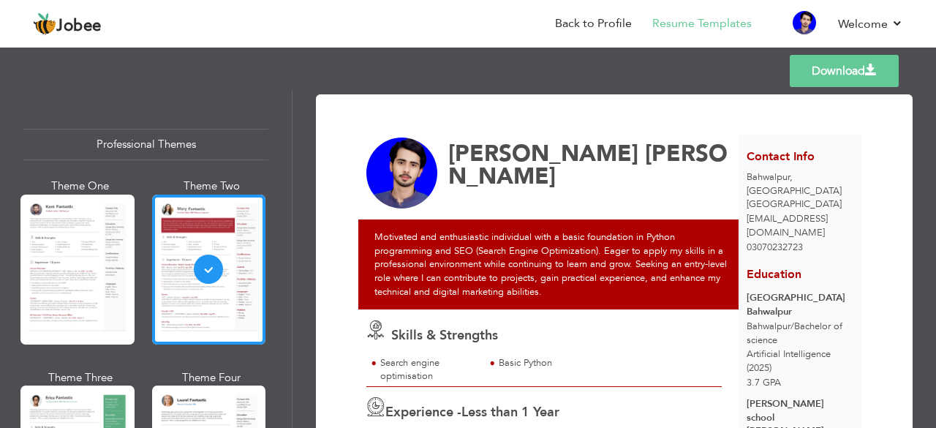
click at [821, 77] on link "Download" at bounding box center [844, 71] width 109 height 32
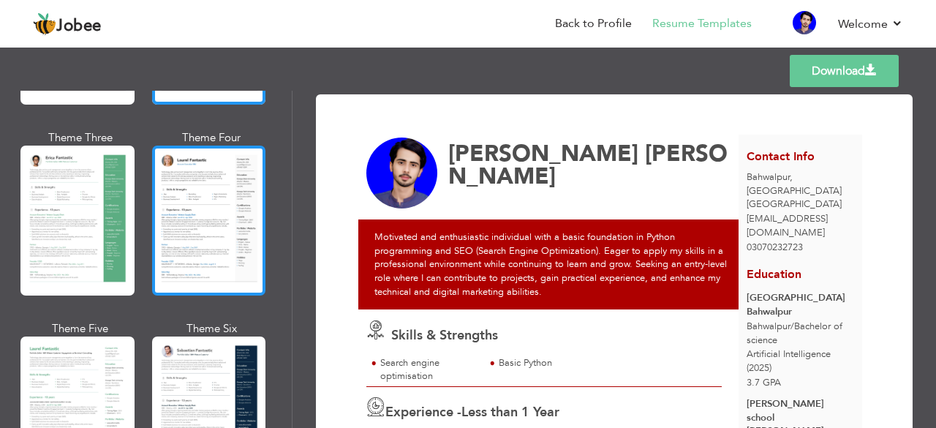
scroll to position [242, 0]
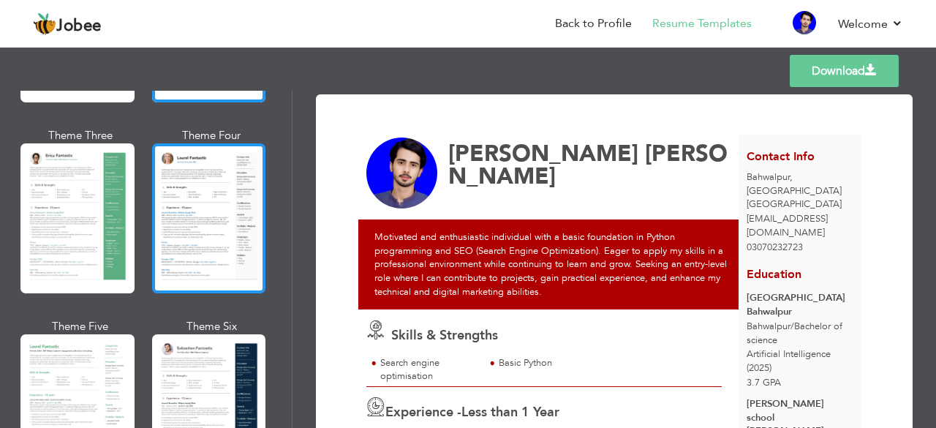
click at [193, 245] on div at bounding box center [209, 218] width 114 height 150
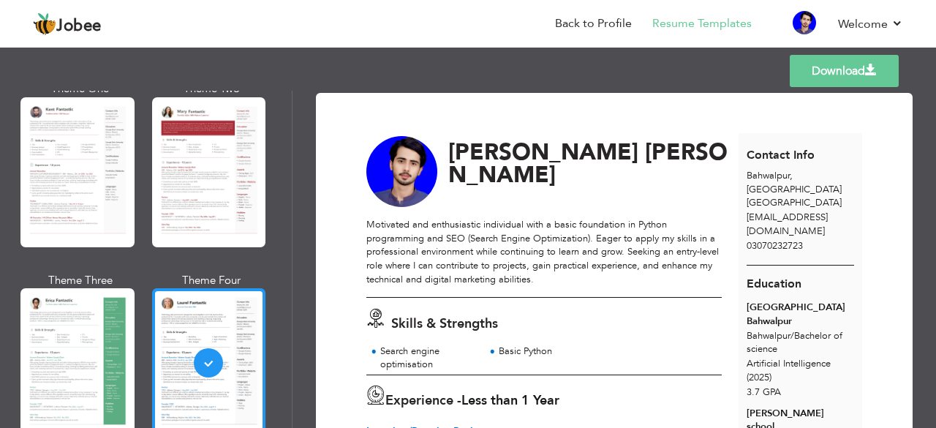
scroll to position [0, 0]
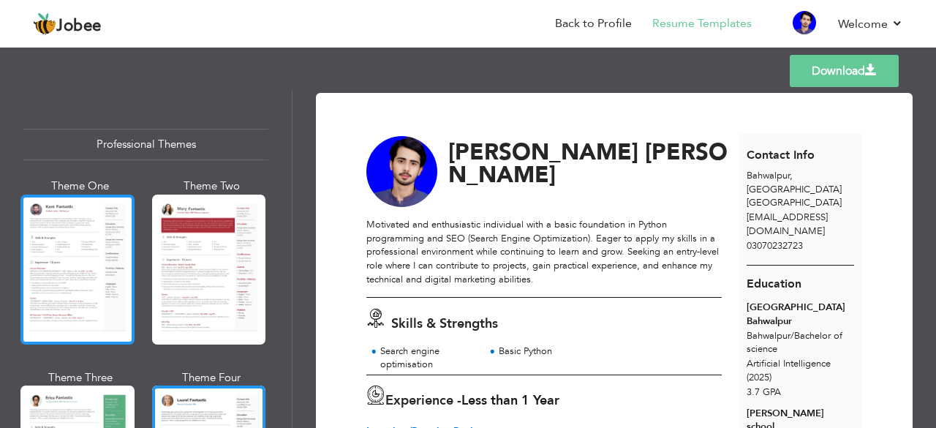
click at [109, 260] on div at bounding box center [77, 270] width 114 height 150
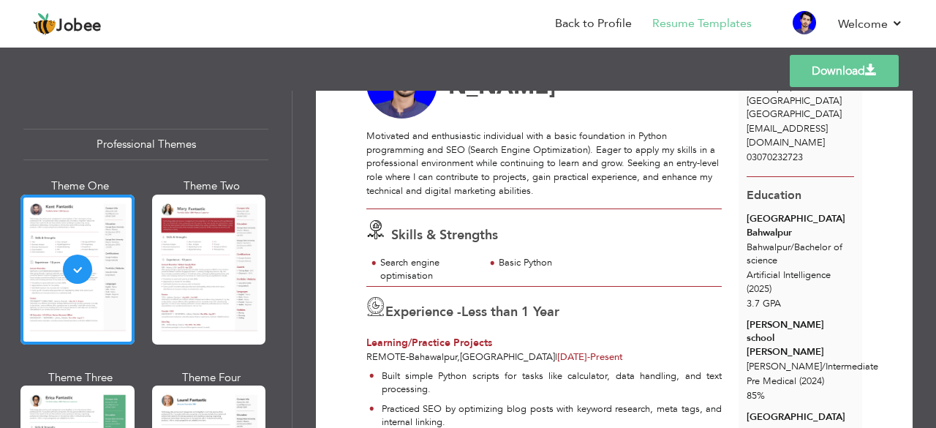
scroll to position [89, 0]
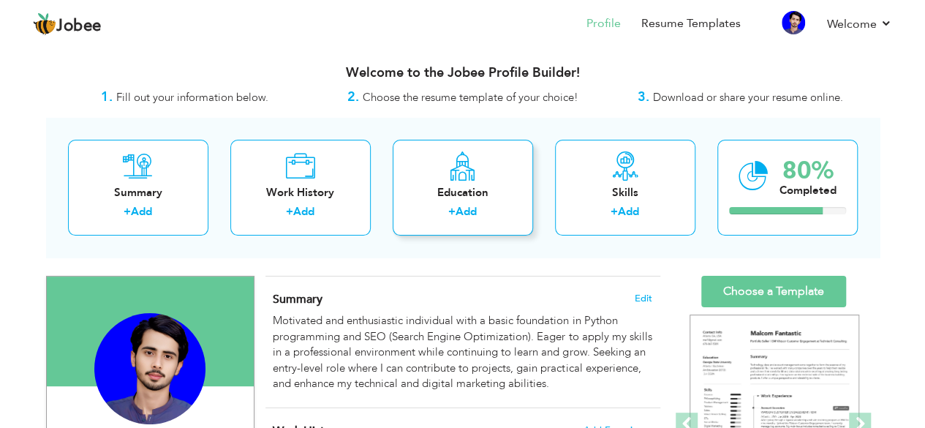
click at [467, 198] on div "Education" at bounding box center [463, 192] width 117 height 15
radio input "true"
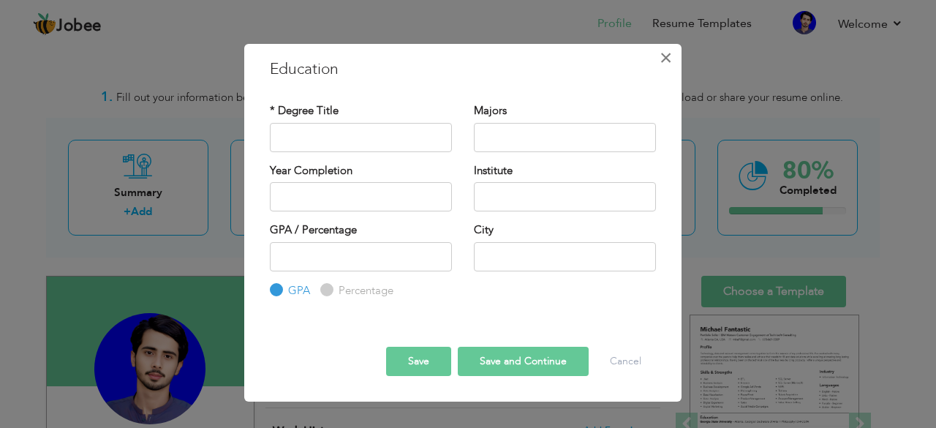
click at [667, 53] on span "×" at bounding box center [666, 58] width 12 height 26
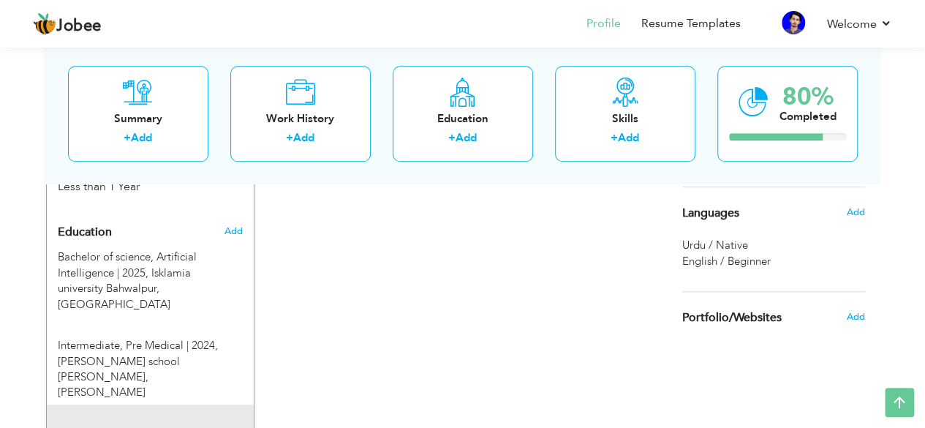
scroll to position [568, 0]
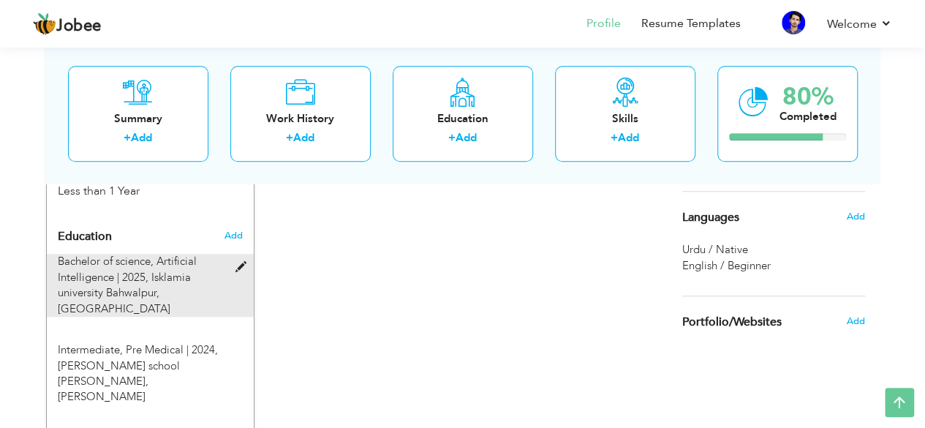
click at [244, 262] on span at bounding box center [244, 267] width 18 height 11
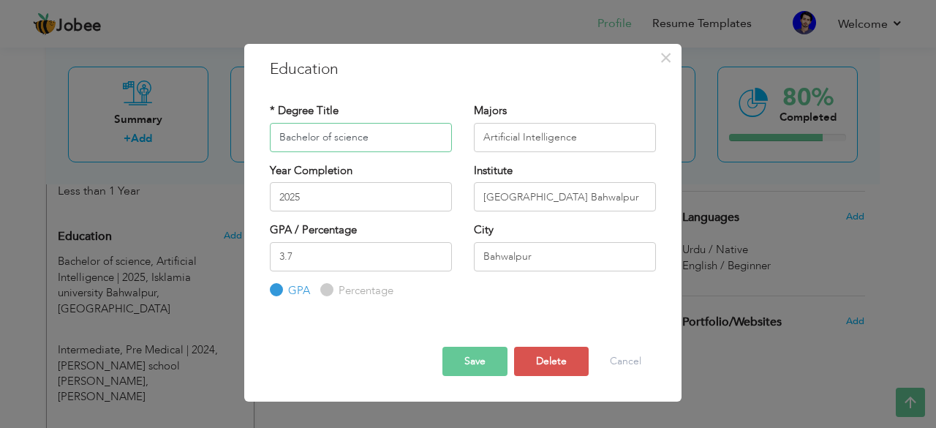
click at [366, 143] on input "Bachelor of science" at bounding box center [361, 137] width 182 height 29
click at [363, 207] on input "2025" at bounding box center [361, 196] width 182 height 29
click at [517, 195] on input "Isklamia university Bahwalpur" at bounding box center [565, 196] width 182 height 29
click at [493, 196] on input "Isklamia university Bahwalpur" at bounding box center [565, 196] width 182 height 29
click at [579, 195] on input "Islamia university Bahwalpur" at bounding box center [565, 196] width 182 height 29
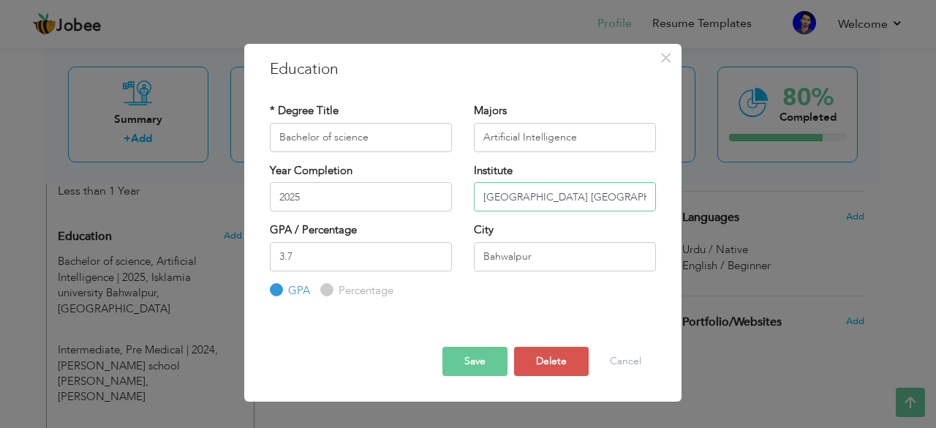
type input "[GEOGRAPHIC_DATA] [GEOGRAPHIC_DATA]"
click at [499, 255] on input "Bahwalpur" at bounding box center [565, 256] width 182 height 29
type input "Bahawalpur"
click at [401, 264] on input "3.7" at bounding box center [361, 256] width 182 height 29
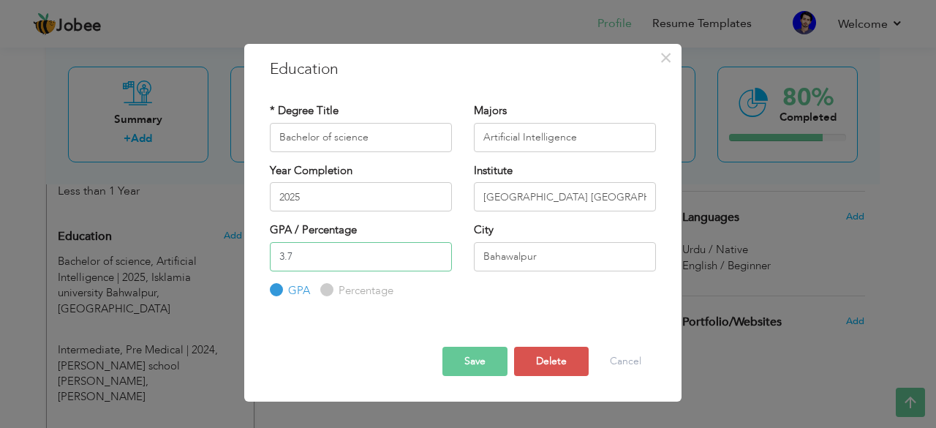
click at [401, 264] on input "3.7" at bounding box center [361, 256] width 182 height 29
click at [507, 302] on div "* Degree Title Bachelor of science Majors Artificial Intelligence Year Completi…" at bounding box center [463, 201] width 408 height 218
click at [407, 253] on input "number" at bounding box center [361, 256] width 182 height 29
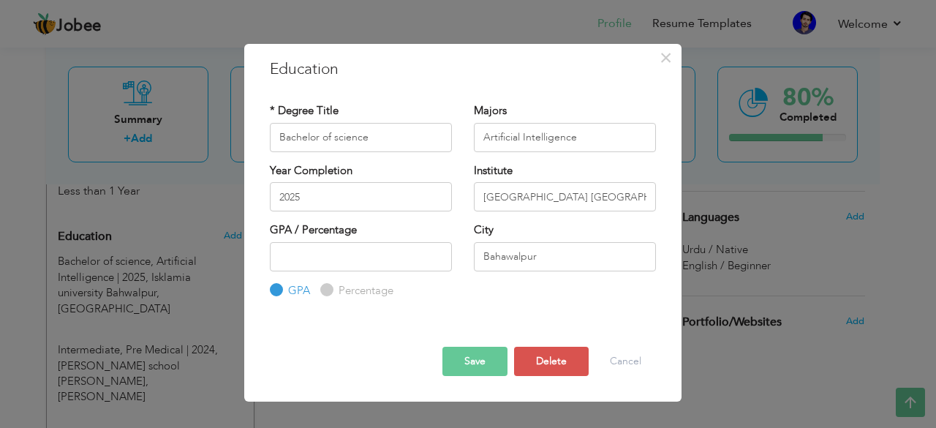
click at [487, 355] on button "Save" at bounding box center [475, 361] width 65 height 29
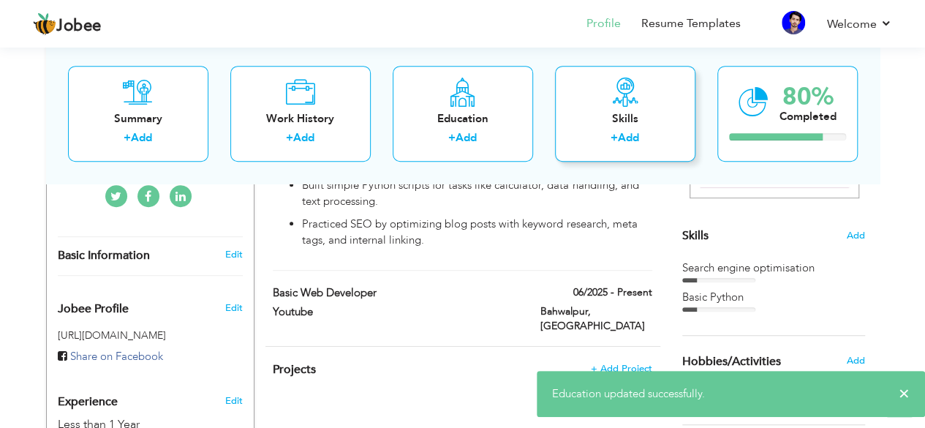
scroll to position [317, 0]
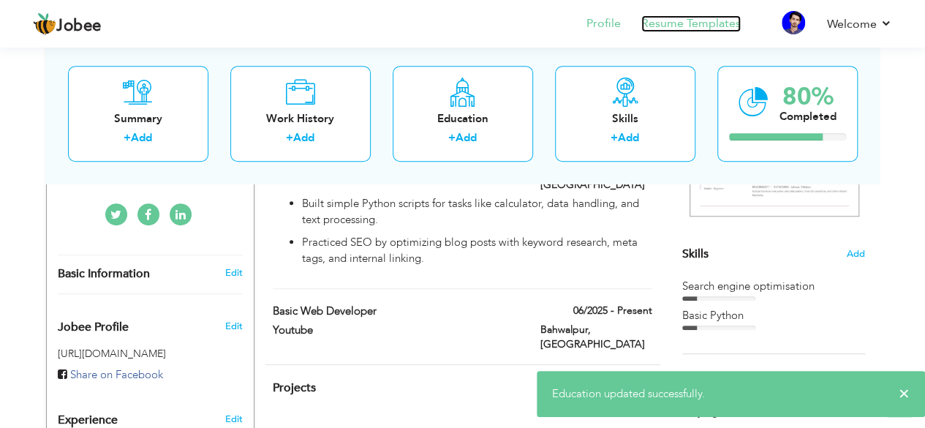
click at [691, 31] on link "Resume Templates" at bounding box center [691, 23] width 99 height 17
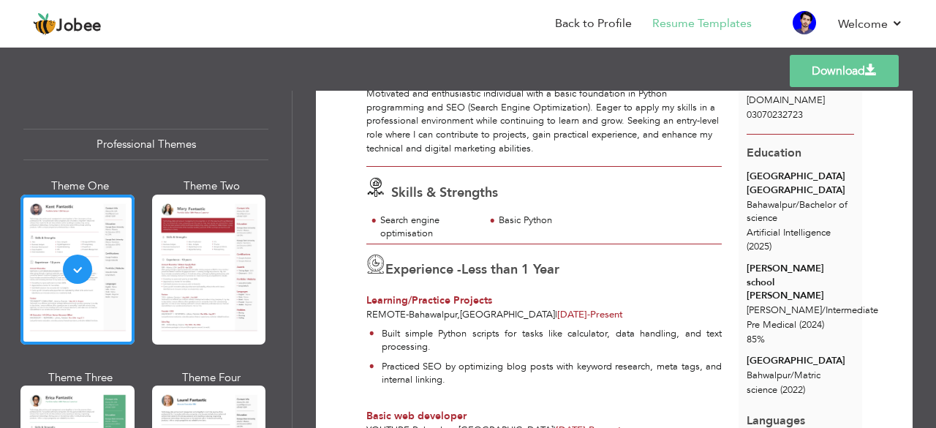
scroll to position [132, 0]
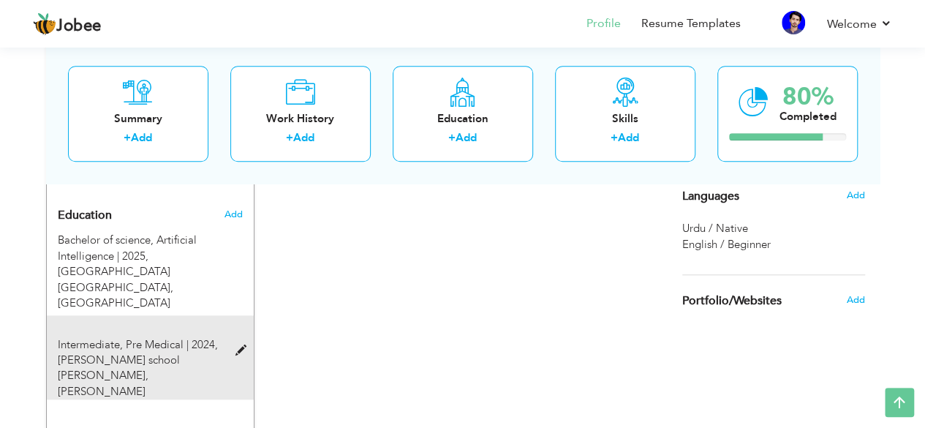
scroll to position [590, 0]
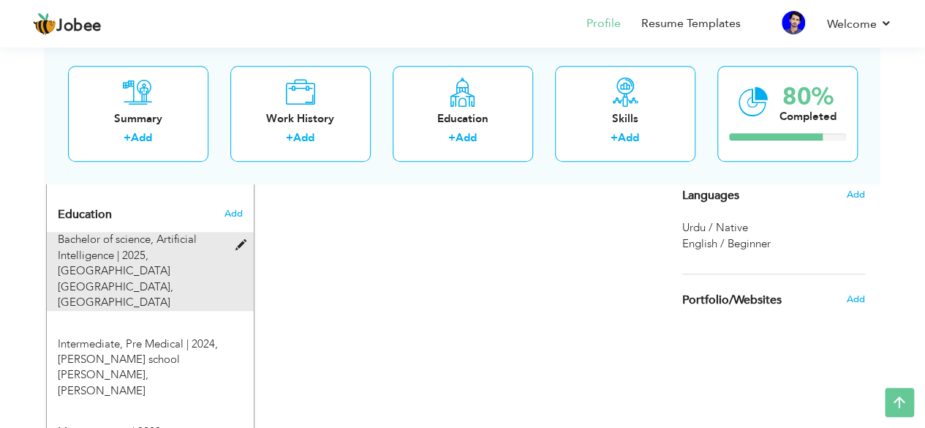
click at [241, 240] on span at bounding box center [244, 245] width 18 height 11
type input "Bachelor of science"
type input "Artificial Intelligence"
type input "2025"
type input "[GEOGRAPHIC_DATA] [GEOGRAPHIC_DATA]"
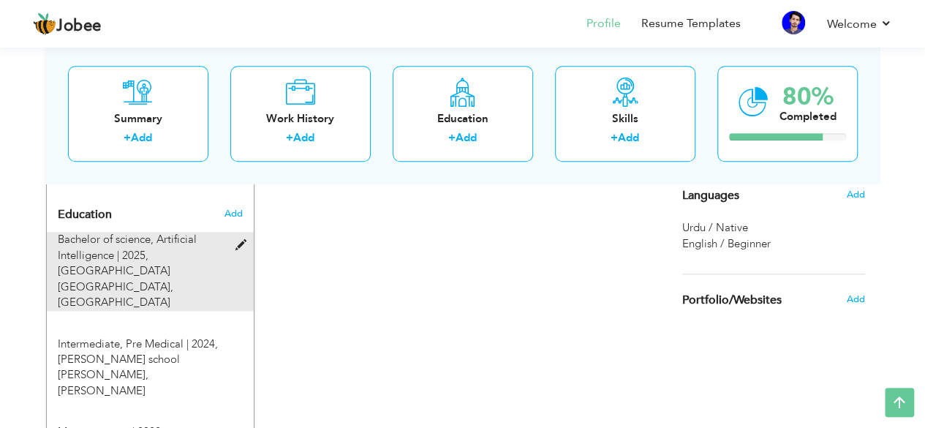
type input "Bahawalpur"
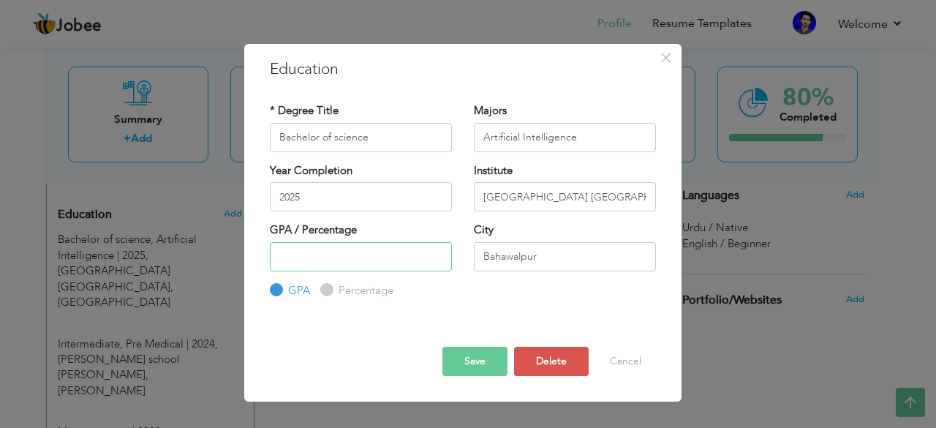
click at [315, 249] on input "number" at bounding box center [361, 256] width 182 height 29
click at [590, 138] on input "Artificial Intelligence" at bounding box center [565, 137] width 182 height 29
type input "Artificial Intelligence 1st sem"
click at [480, 355] on button "Save" at bounding box center [475, 361] width 65 height 29
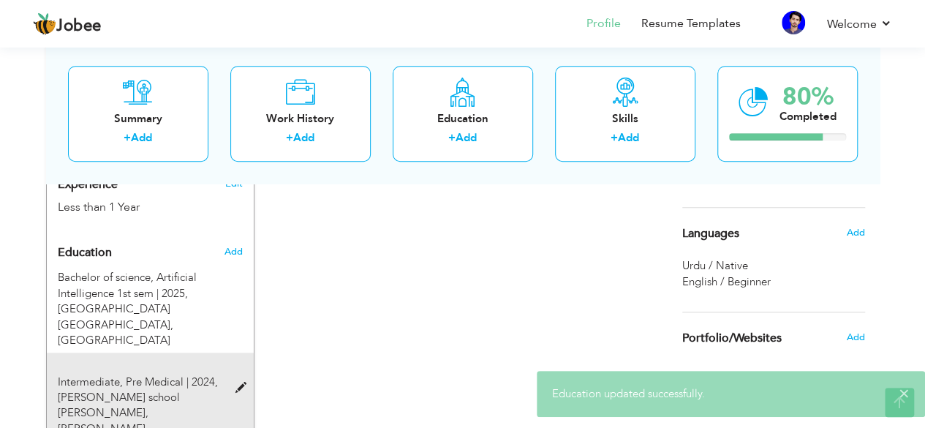
scroll to position [833, 0]
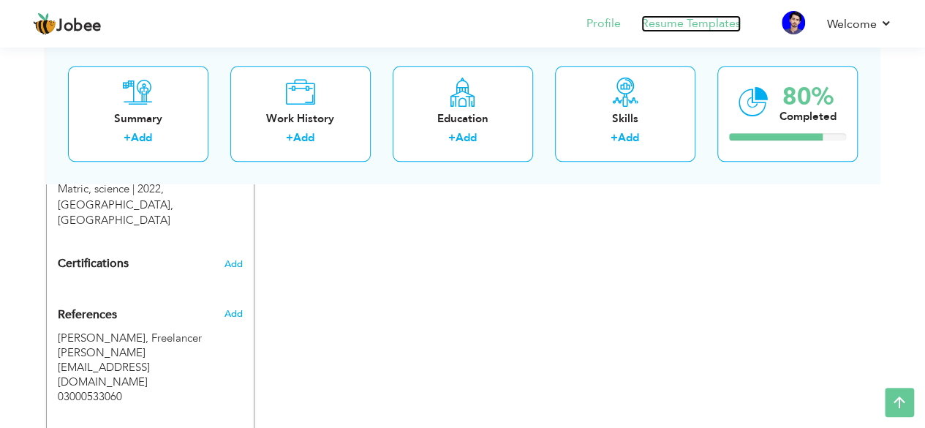
click at [702, 21] on link "Resume Templates" at bounding box center [691, 23] width 99 height 17
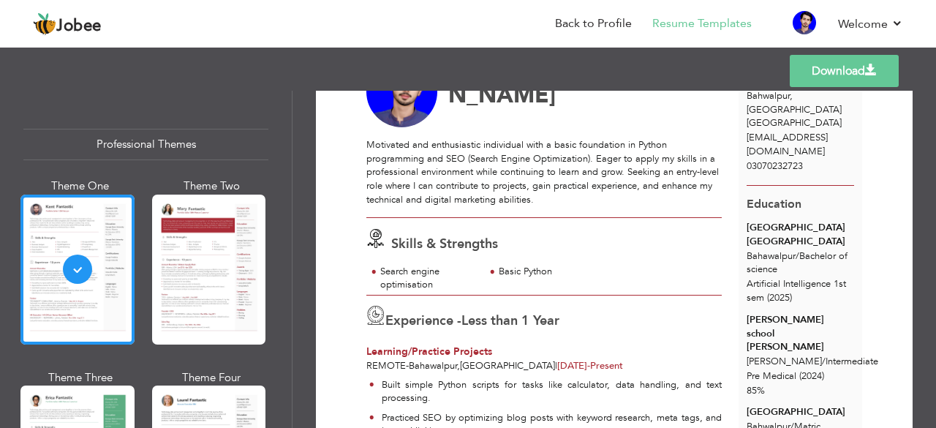
scroll to position [102, 0]
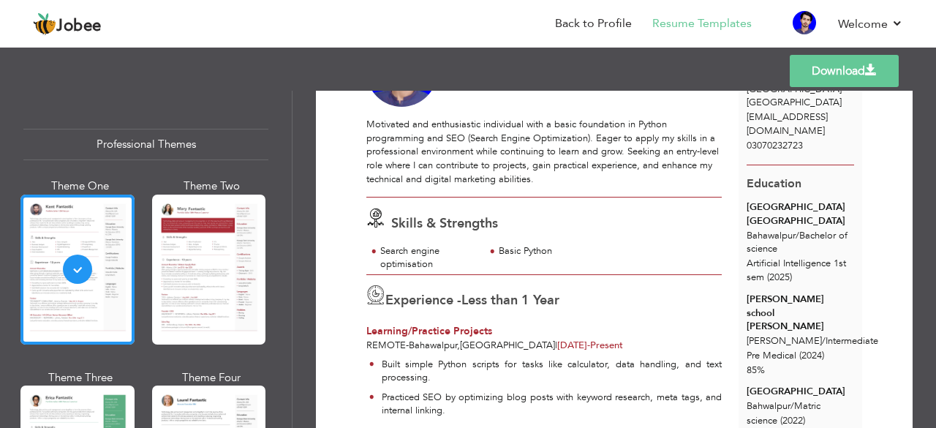
click at [838, 69] on link "Download" at bounding box center [844, 71] width 109 height 32
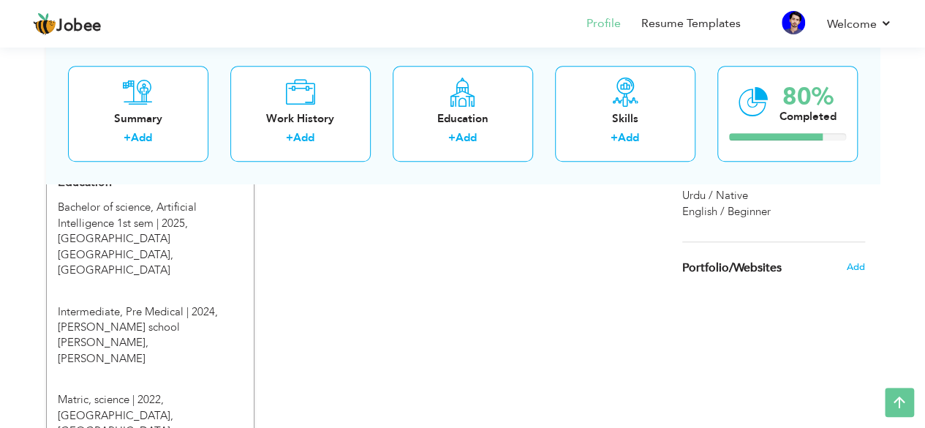
scroll to position [617, 0]
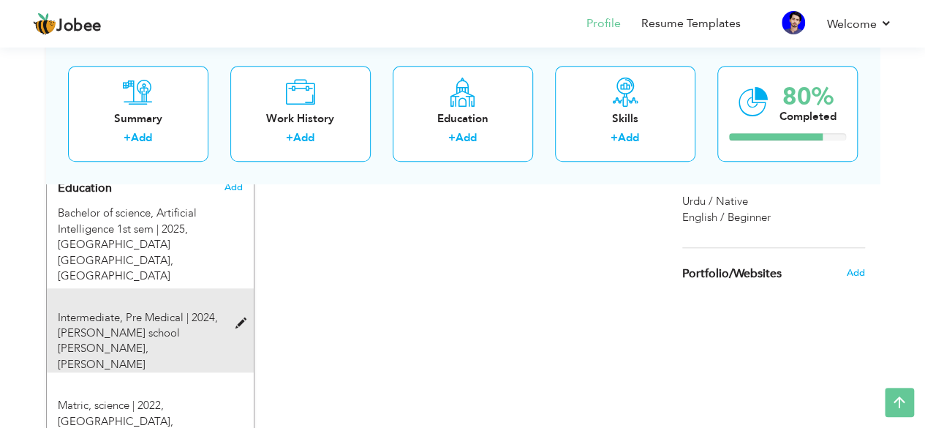
click at [238, 318] on span at bounding box center [244, 323] width 18 height 11
type input "Intermediate"
type input "Pre Medical"
type input "2024"
type input "[PERSON_NAME] school [PERSON_NAME]"
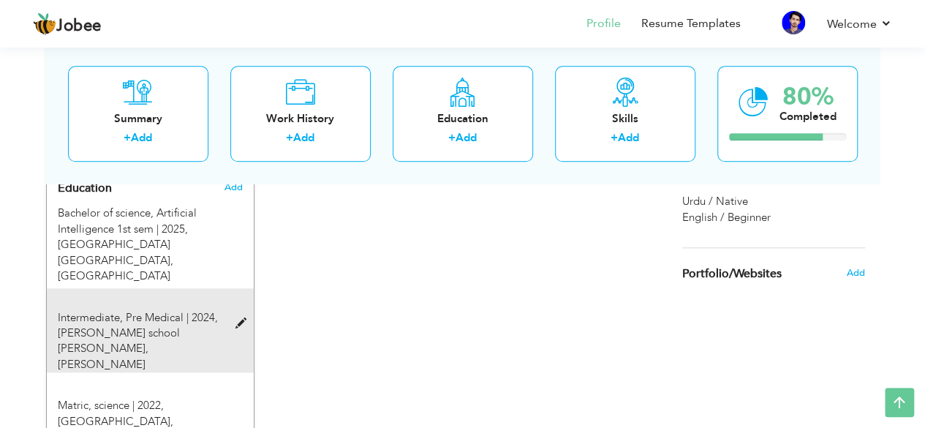
type input "85"
radio input "false"
radio input "true"
type input "[PERSON_NAME]"
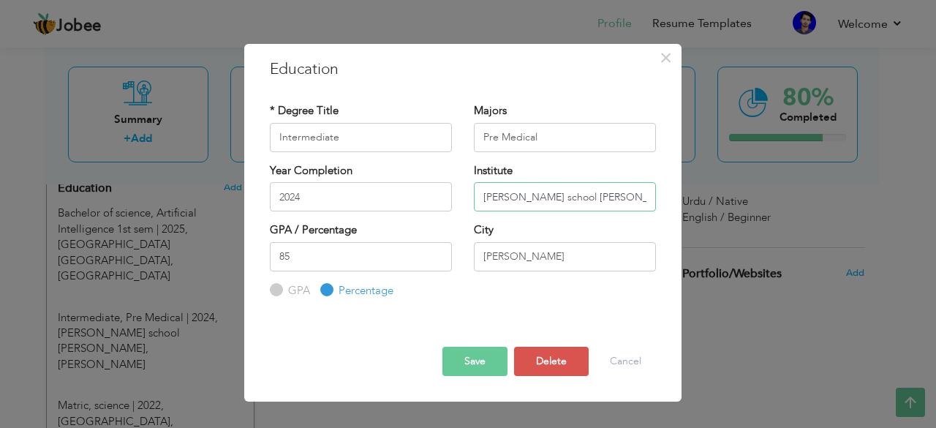
click at [509, 198] on input "[PERSON_NAME] school [PERSON_NAME]" at bounding box center [565, 196] width 182 height 29
click at [551, 197] on input "[PERSON_NAME] school [PERSON_NAME]" at bounding box center [565, 196] width 182 height 29
drag, startPoint x: 551, startPoint y: 197, endPoint x: 579, endPoint y: 196, distance: 27.8
click at [579, 196] on input "[PERSON_NAME] school [PERSON_NAME]" at bounding box center [565, 196] width 182 height 29
drag, startPoint x: 582, startPoint y: 195, endPoint x: 550, endPoint y: 195, distance: 31.5
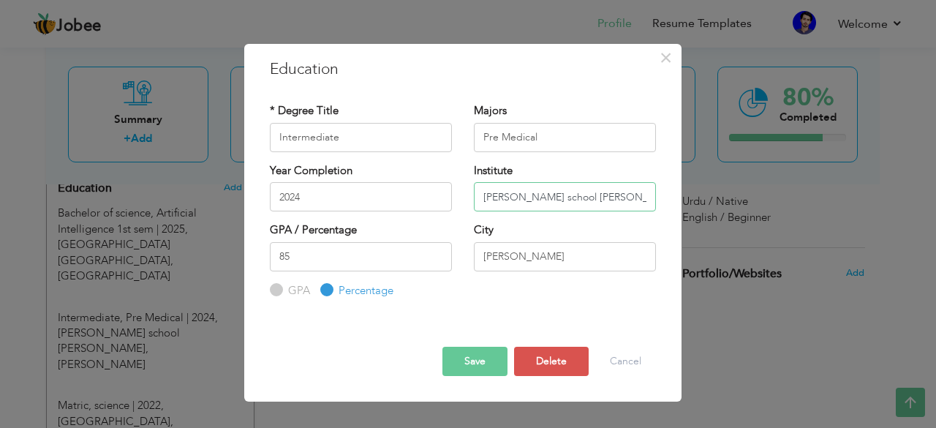
click at [550, 195] on input "[PERSON_NAME] school [PERSON_NAME]" at bounding box center [565, 196] width 182 height 29
type input "[PERSON_NAME] HSS [PERSON_NAME]"
click at [603, 251] on input "[PERSON_NAME]" at bounding box center [565, 256] width 182 height 29
click at [508, 259] on input "[PERSON_NAME]" at bounding box center [565, 256] width 182 height 29
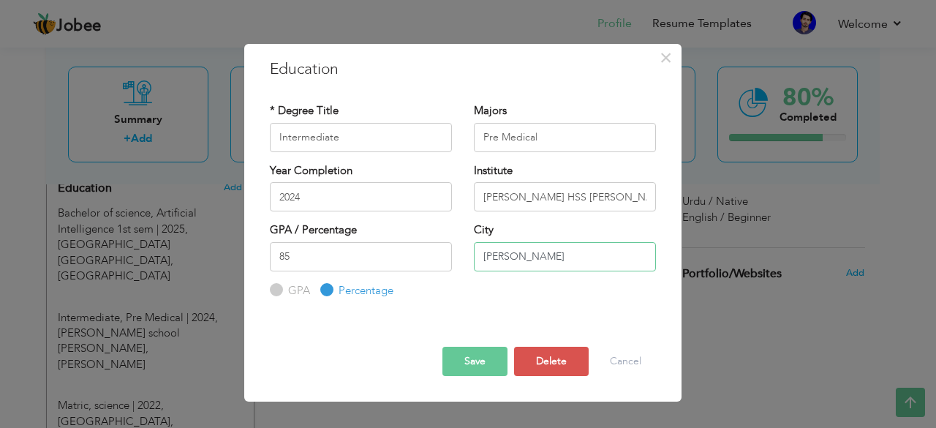
click at [508, 259] on input "[PERSON_NAME]" at bounding box center [565, 256] width 182 height 29
type input "[PERSON_NAME]"
click at [535, 318] on div "Save Save and Continue Delete Cancel" at bounding box center [463, 348] width 408 height 77
click at [478, 357] on button "Save" at bounding box center [475, 361] width 65 height 29
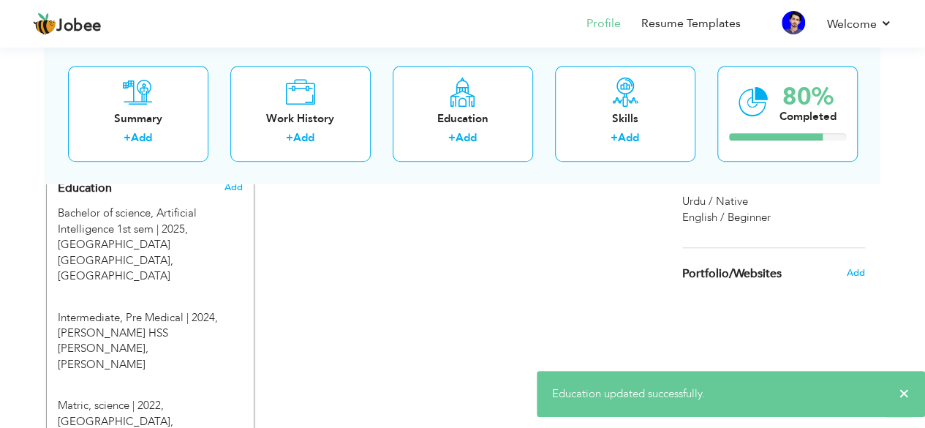
click at [478, 357] on div "Change Remove Malik Fakhar Fayyaz Bahwalpur , Punjab Pakistan × Preview ×" at bounding box center [463, 179] width 834 height 1077
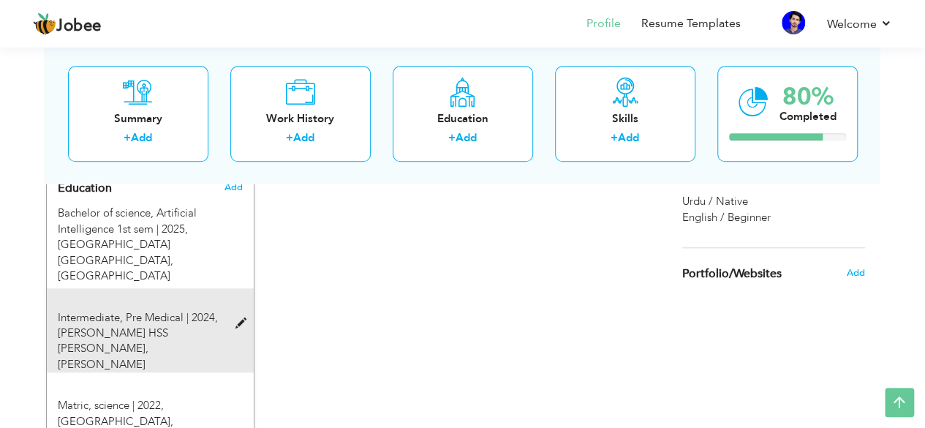
click at [236, 318] on span at bounding box center [244, 323] width 18 height 11
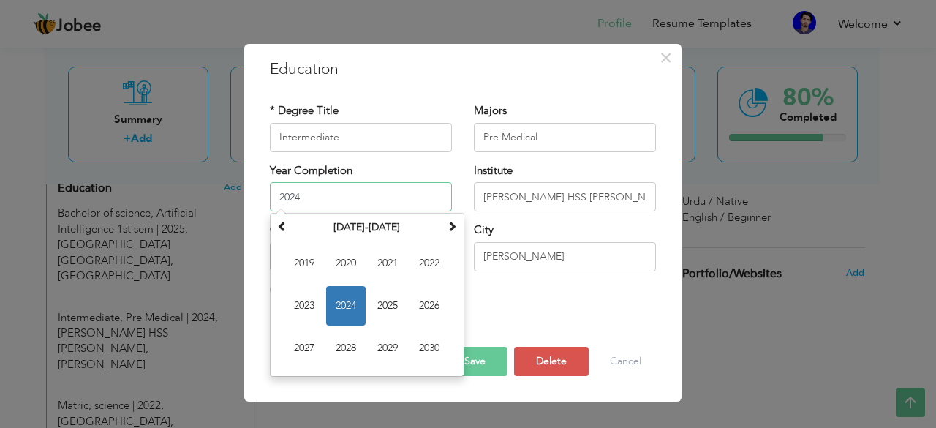
click at [353, 200] on input "2024" at bounding box center [361, 196] width 182 height 29
click at [387, 311] on span "2025" at bounding box center [388, 306] width 40 height 40
type input "2025"
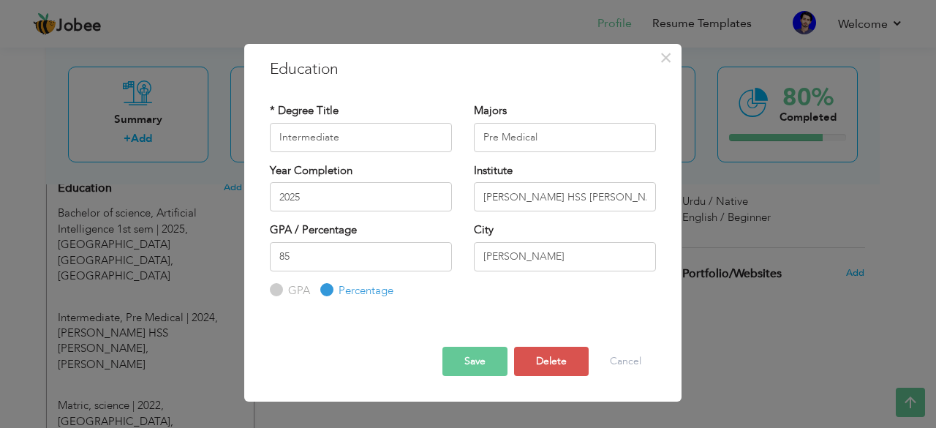
click at [495, 357] on button "Save" at bounding box center [475, 361] width 65 height 29
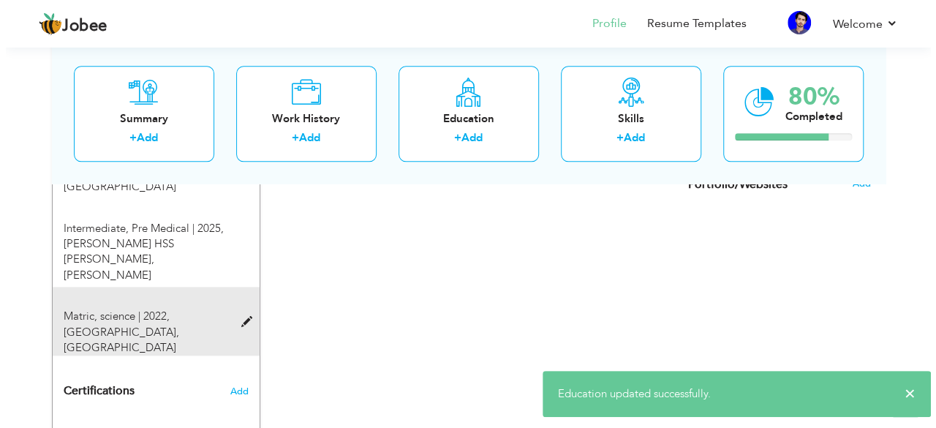
scroll to position [710, 0]
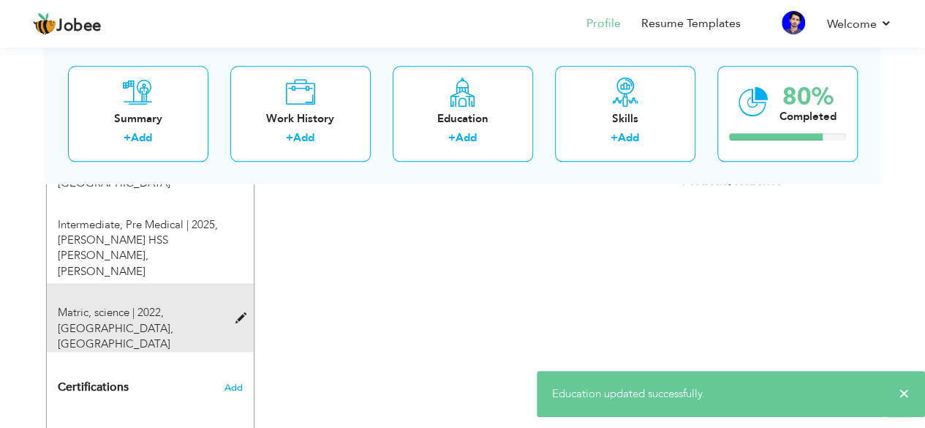
click at [238, 313] on span at bounding box center [244, 318] width 18 height 11
type input "Matric"
type input "science"
type input "2022"
type input "Government High School"
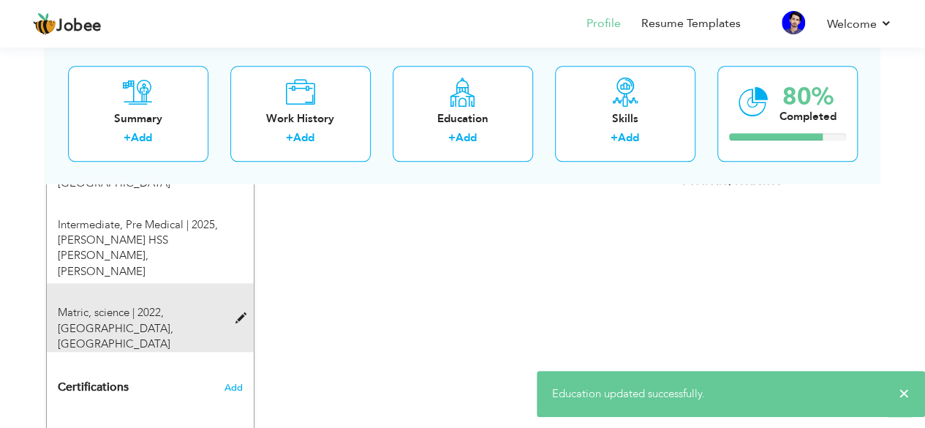
radio input "true"
type input "Bahwalpur"
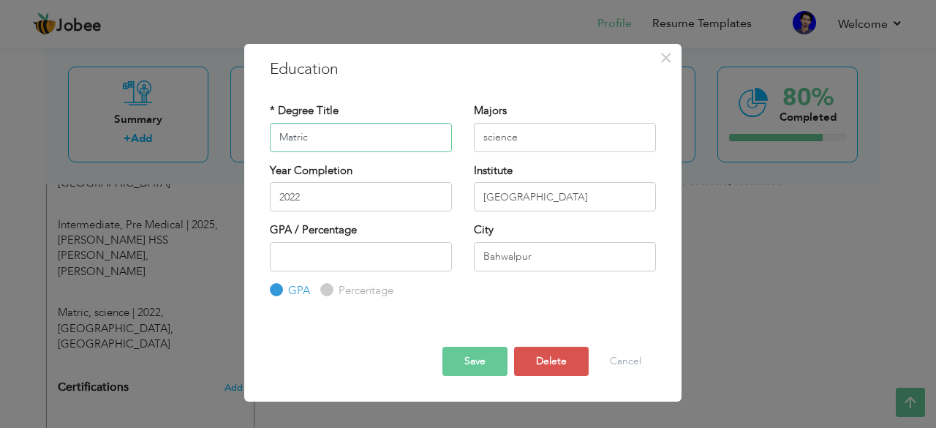
click at [330, 140] on input "Matric" at bounding box center [361, 137] width 182 height 29
click at [484, 134] on input "science" at bounding box center [565, 137] width 182 height 29
click at [485, 136] on input "science" at bounding box center [565, 137] width 182 height 29
type input "Science"
click at [532, 191] on input "Government High School" at bounding box center [565, 196] width 182 height 29
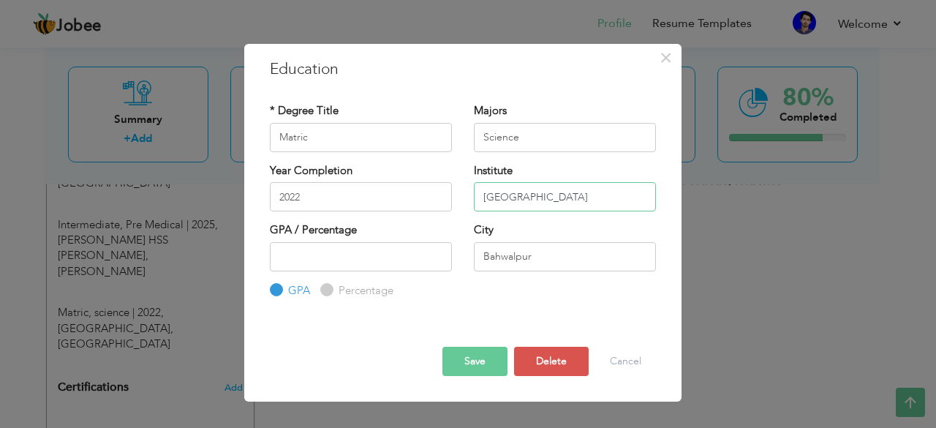
click at [571, 197] on input "Government High School" at bounding box center [565, 196] width 182 height 29
click at [615, 195] on input "Government High School" at bounding box center [565, 196] width 182 height 29
click at [624, 197] on input "Government High School Majaeed A" at bounding box center [565, 196] width 182 height 29
click at [617, 197] on input "Government High School Majaeed A" at bounding box center [565, 196] width 182 height 29
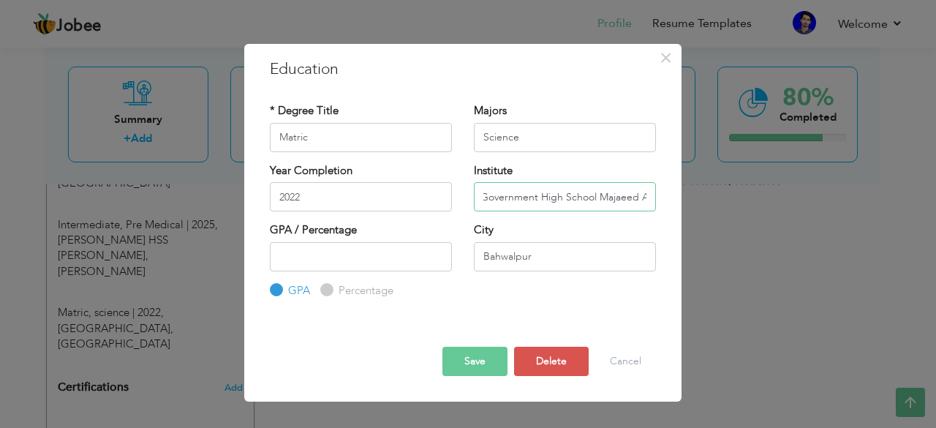
click at [650, 198] on input "Government High School Majaeed A" at bounding box center [565, 196] width 182 height 29
type input "Government High School [PERSON_NAME]"
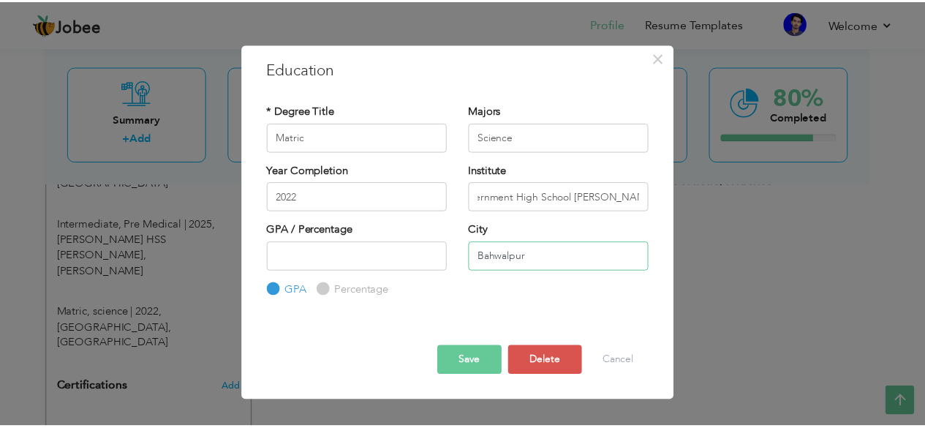
scroll to position [0, 0]
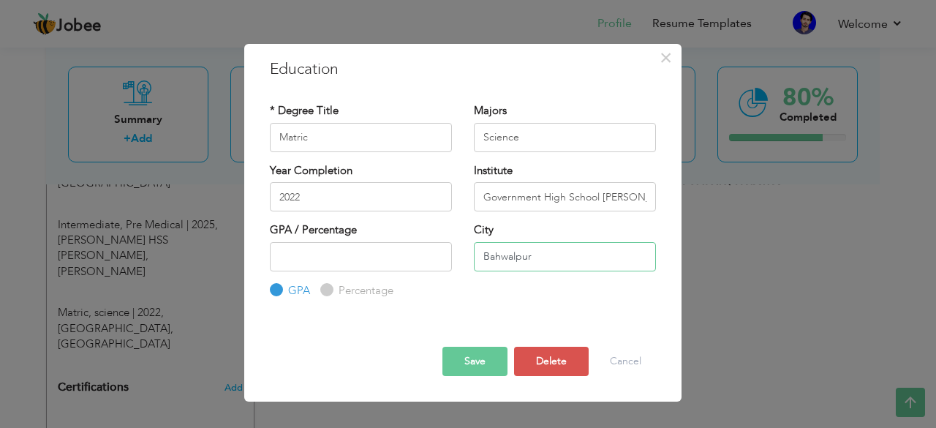
click at [500, 253] on input "Bahwalpur" at bounding box center [565, 256] width 182 height 29
type input "Liaquat Pur"
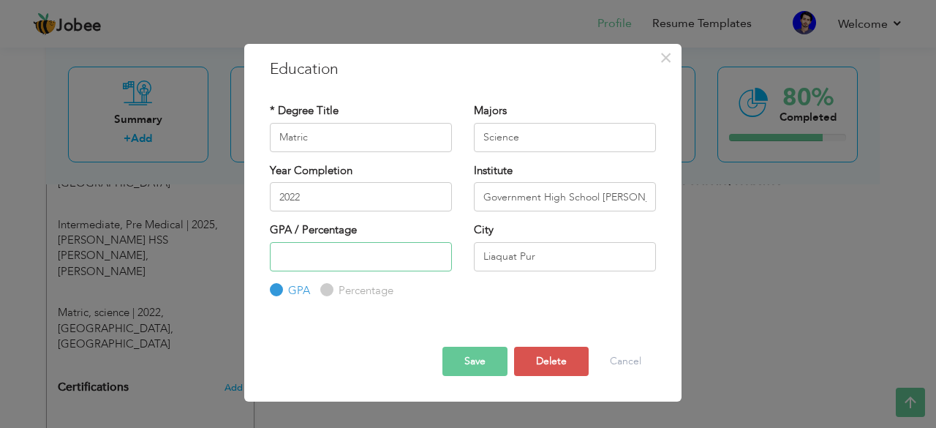
click at [405, 249] on input "number" at bounding box center [361, 256] width 182 height 29
type input "75"
click at [472, 367] on button "Save" at bounding box center [475, 361] width 65 height 29
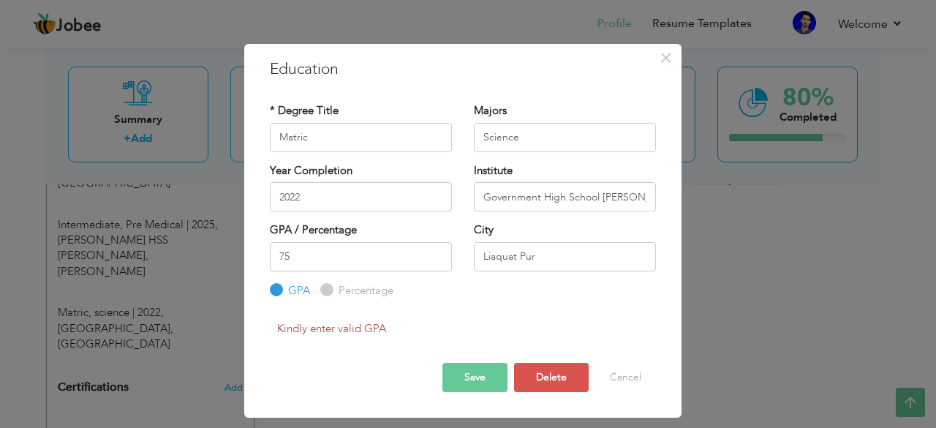
click at [335, 291] on label "Percentage" at bounding box center [364, 290] width 59 height 15
click at [330, 291] on input "Percentage" at bounding box center [325, 290] width 10 height 10
radio input "true"
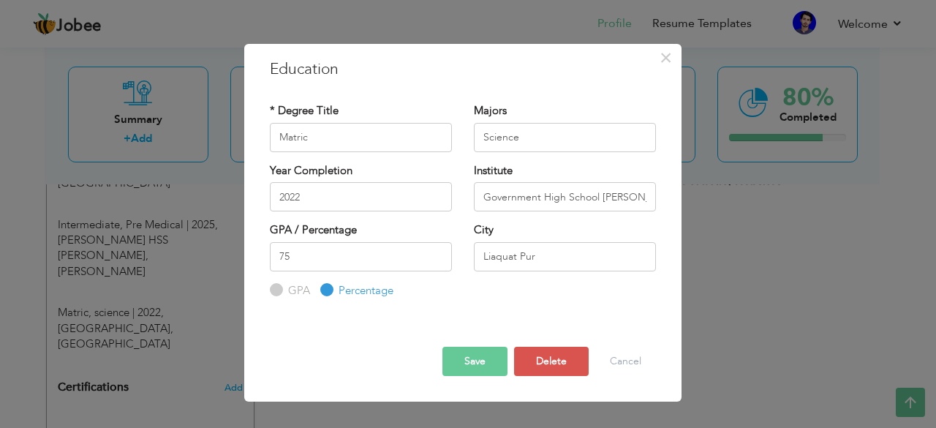
click at [459, 364] on button "Save" at bounding box center [475, 361] width 65 height 29
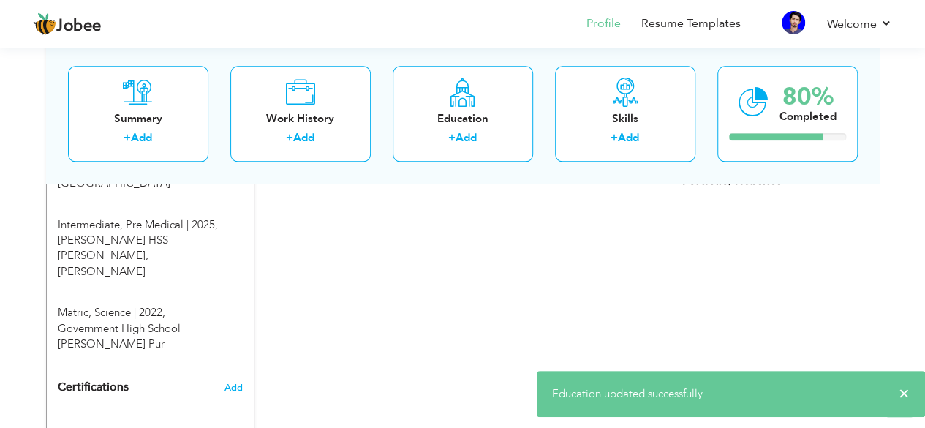
click at [459, 364] on div "CV Import Profile Strength 0% Select an Item from right menu Work History * Job…" at bounding box center [463, 39] width 417 height 947
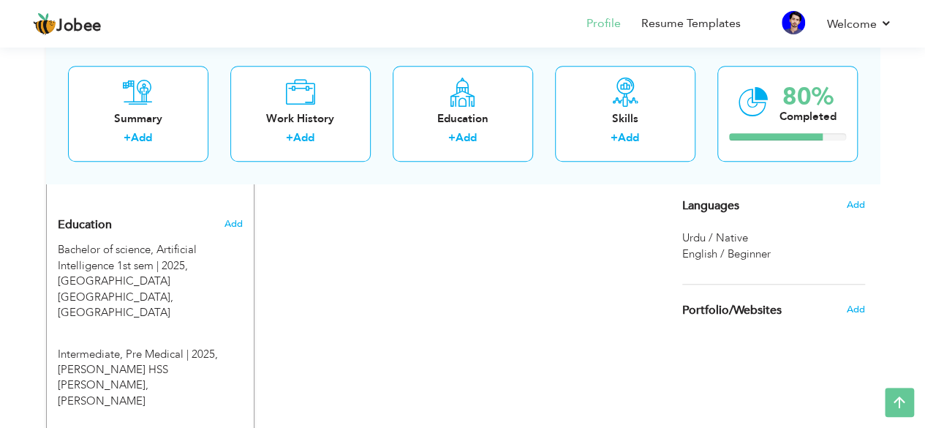
scroll to position [579, 0]
click at [702, 23] on link "Resume Templates" at bounding box center [691, 23] width 99 height 17
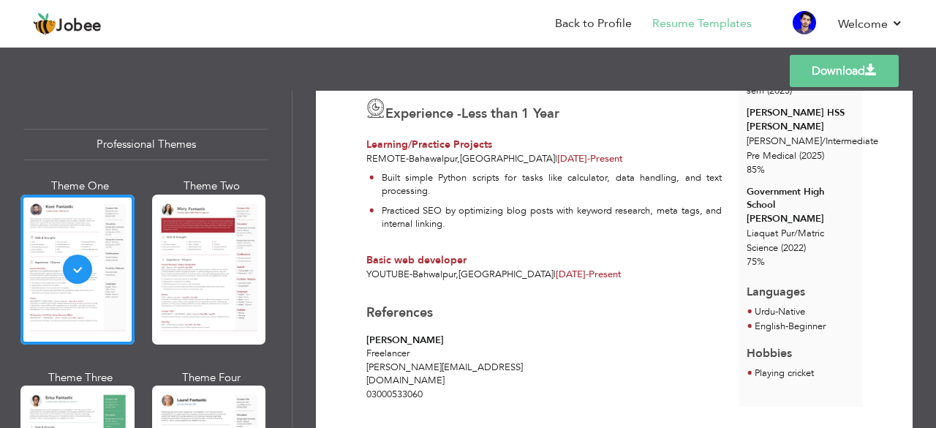
scroll to position [323, 0]
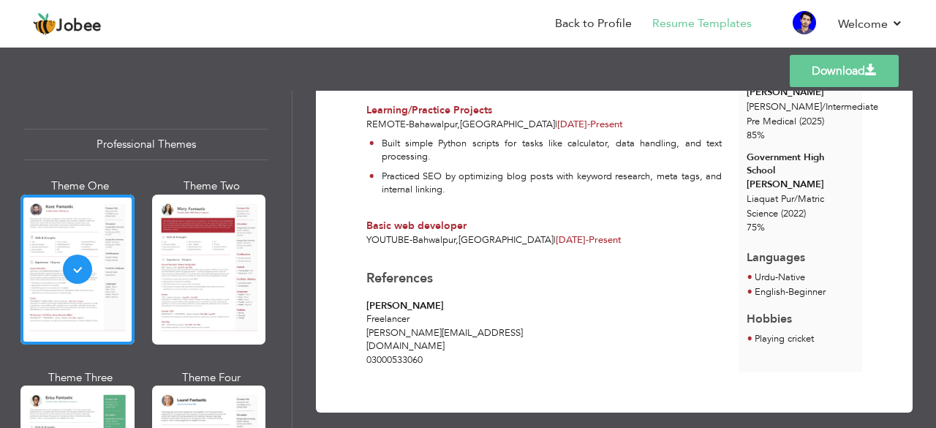
click at [831, 85] on link "Download" at bounding box center [844, 71] width 109 height 32
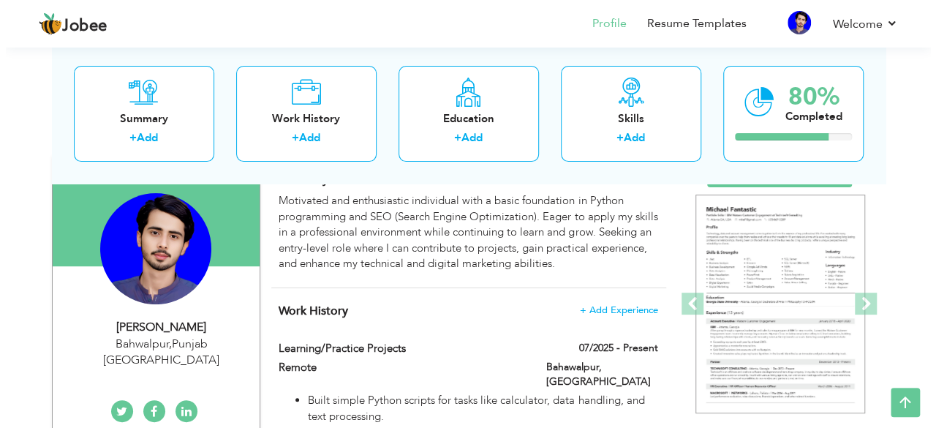
scroll to position [119, 0]
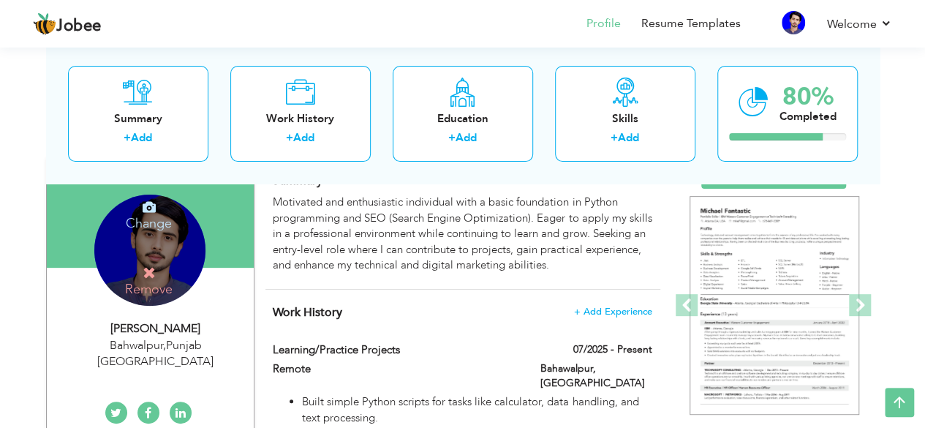
click at [192, 334] on div "[PERSON_NAME]" at bounding box center [156, 328] width 196 height 17
type input "[PERSON_NAME]"
type input "03070232723"
select select "number:166"
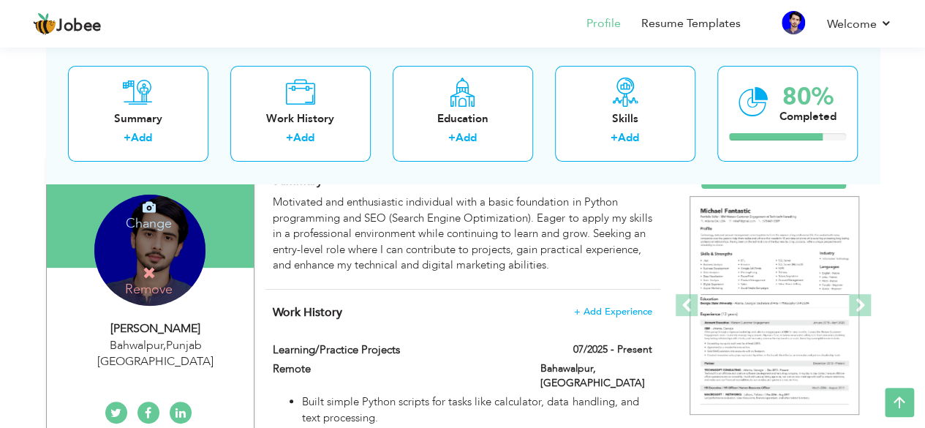
type input "[GEOGRAPHIC_DATA]"
type input "Bahwalpur"
select select "number:2"
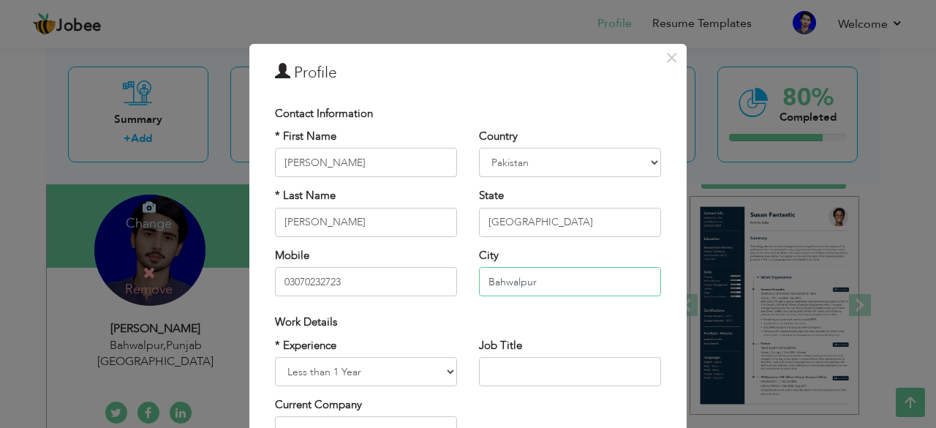
click at [500, 282] on input "Bahwalpur" at bounding box center [570, 281] width 182 height 29
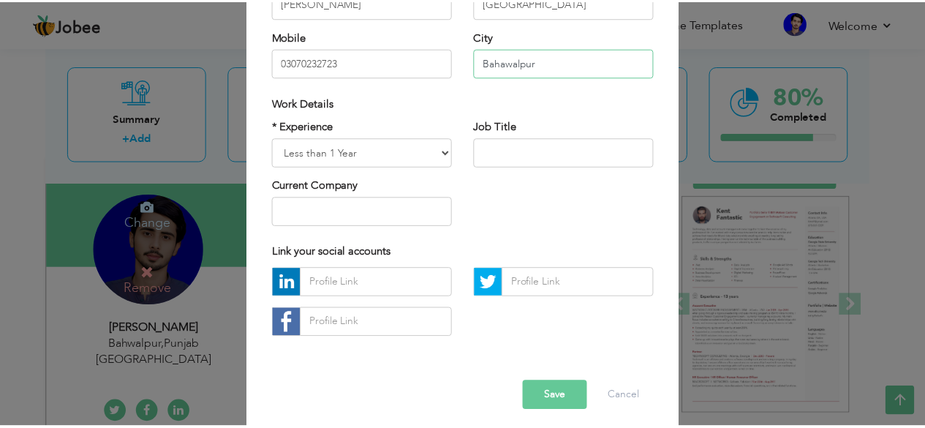
scroll to position [228, 0]
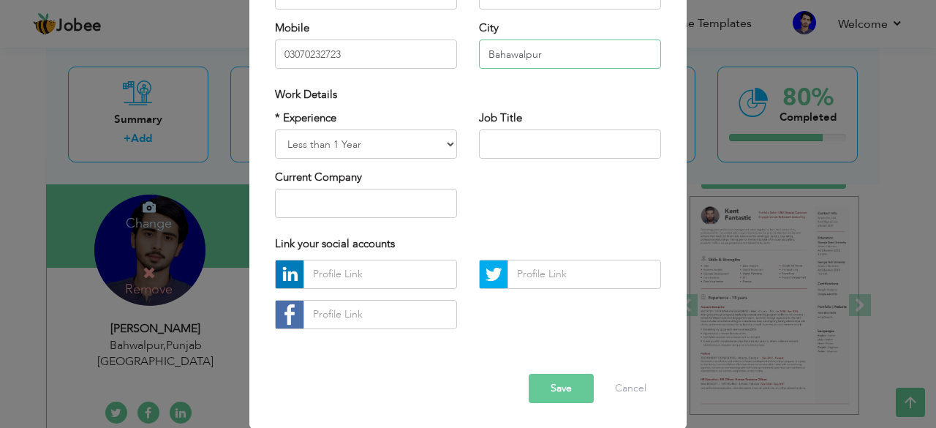
type input "Bahawalpur"
click at [574, 384] on button "Save" at bounding box center [561, 388] width 65 height 29
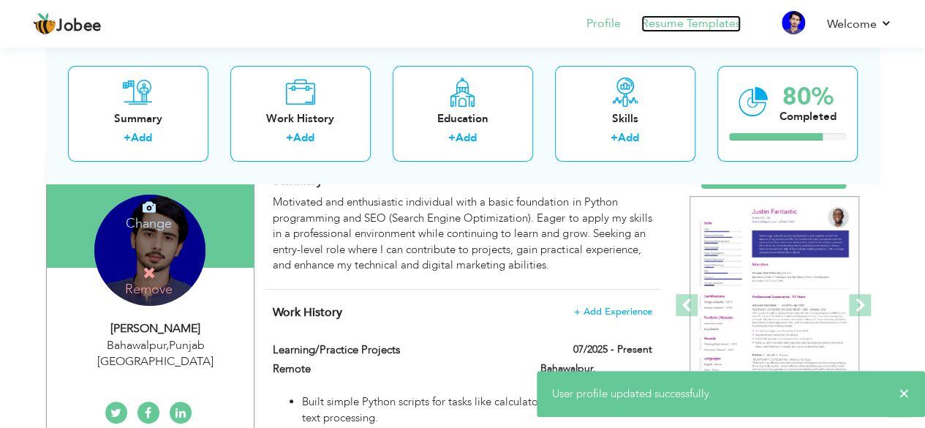
click at [707, 18] on link "Resume Templates" at bounding box center [691, 23] width 99 height 17
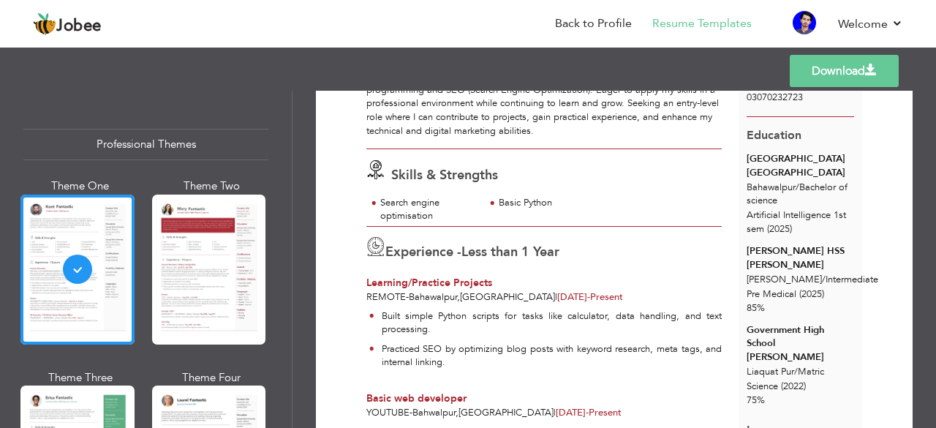
scroll to position [323, 0]
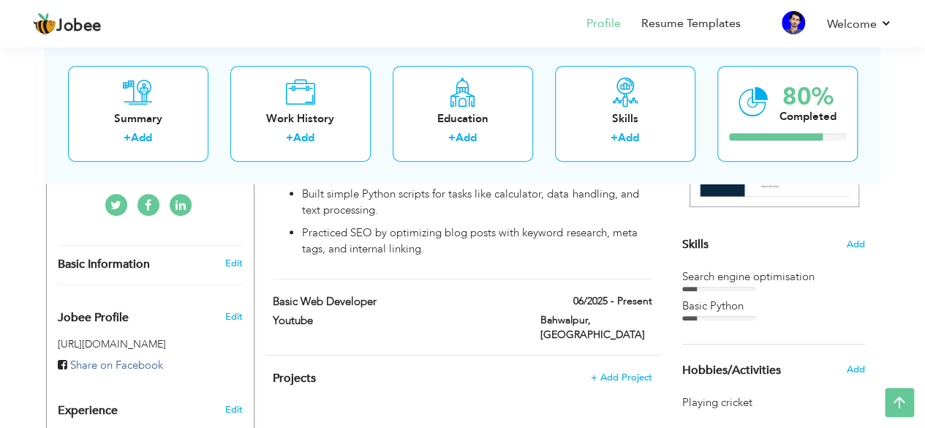
scroll to position [334, 0]
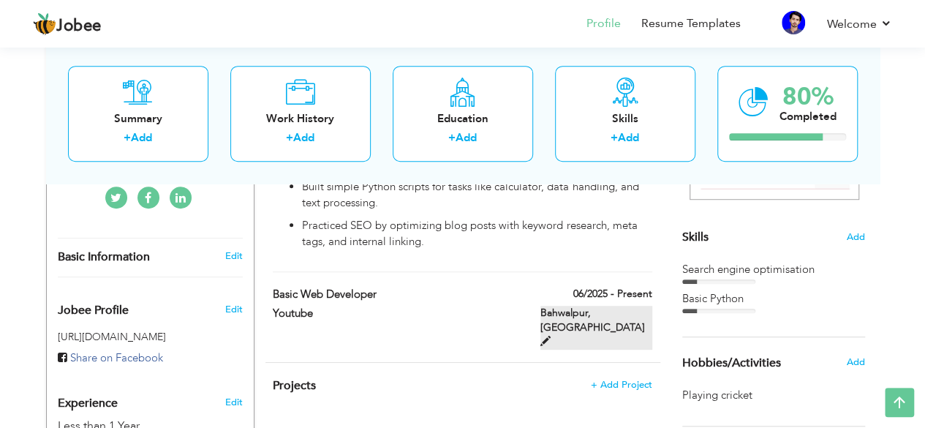
click at [551, 336] on span at bounding box center [546, 341] width 10 height 10
type input "Basic web developer"
type input "Youtube"
type input "06/2025"
type input "[GEOGRAPHIC_DATA]"
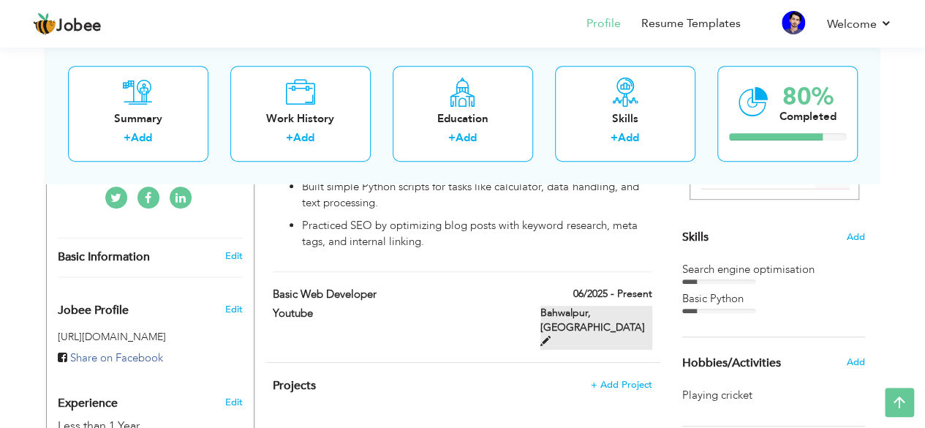
type input "Bahwalpur"
checkbox input "true"
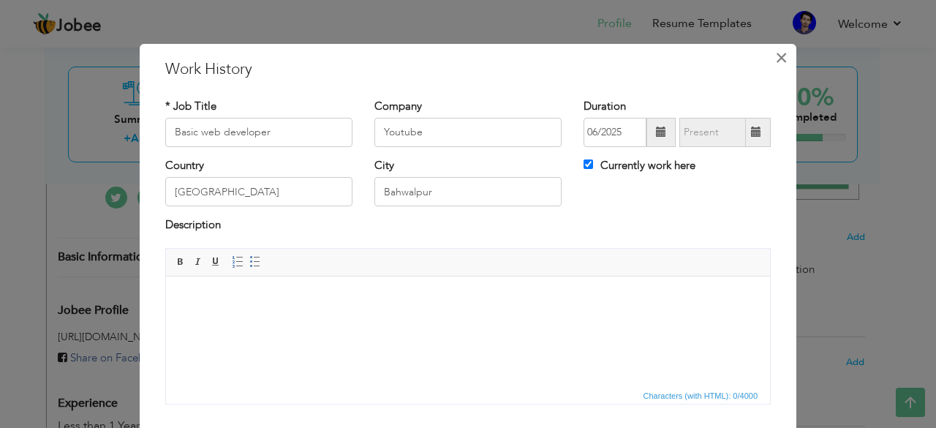
click at [776, 59] on span "×" at bounding box center [781, 58] width 12 height 26
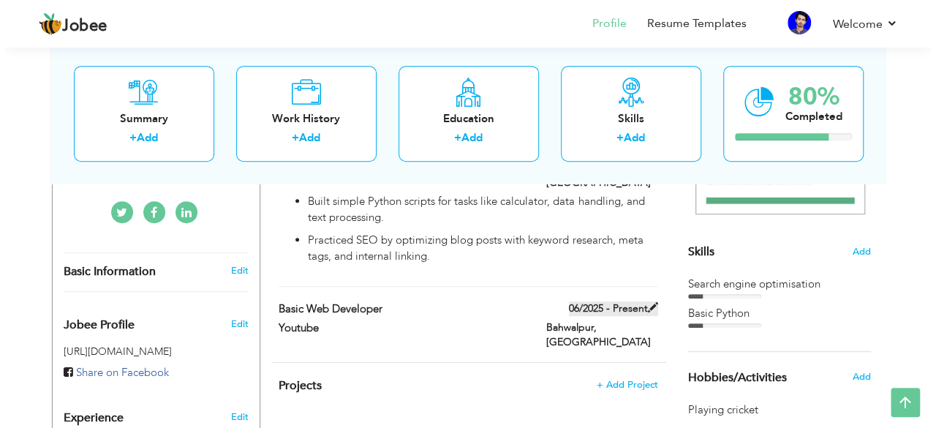
scroll to position [312, 0]
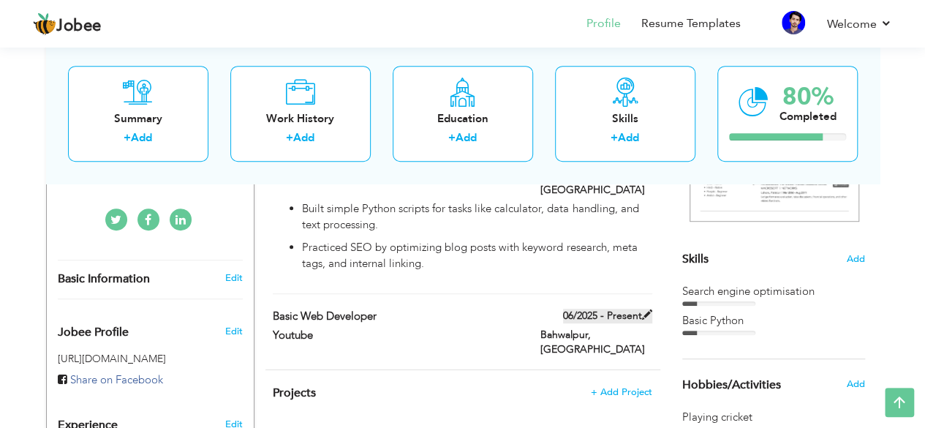
click at [650, 309] on span at bounding box center [647, 314] width 10 height 10
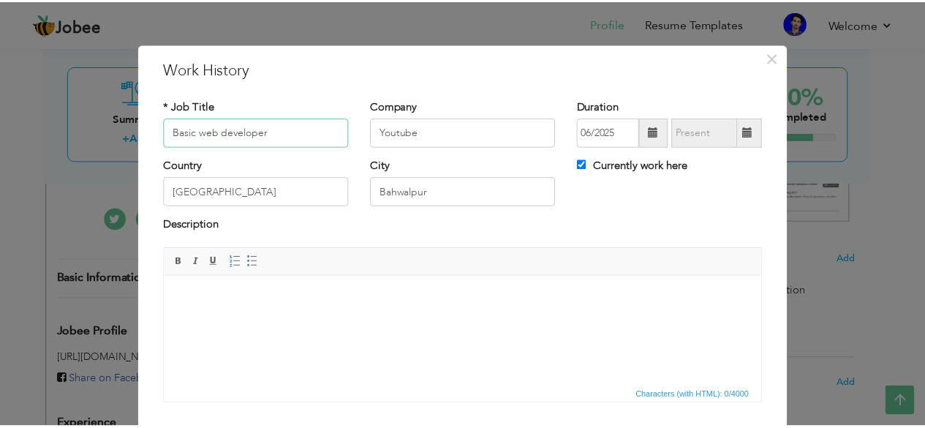
scroll to position [94, 0]
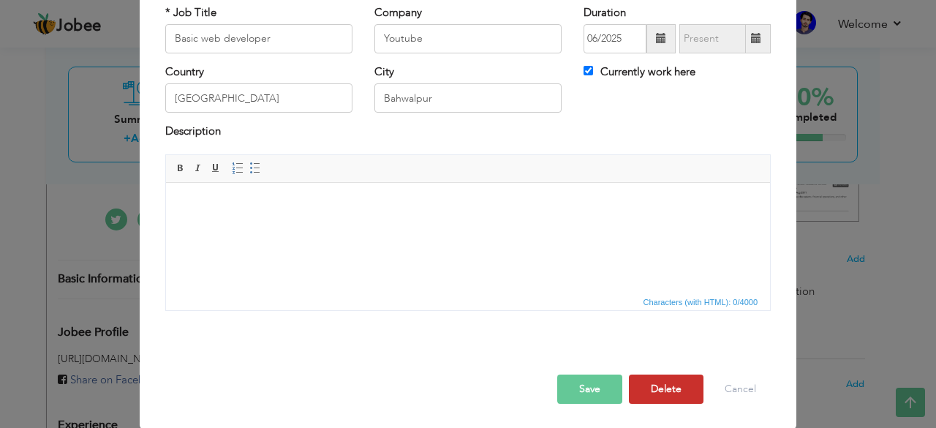
click at [653, 388] on button "Delete" at bounding box center [666, 389] width 75 height 29
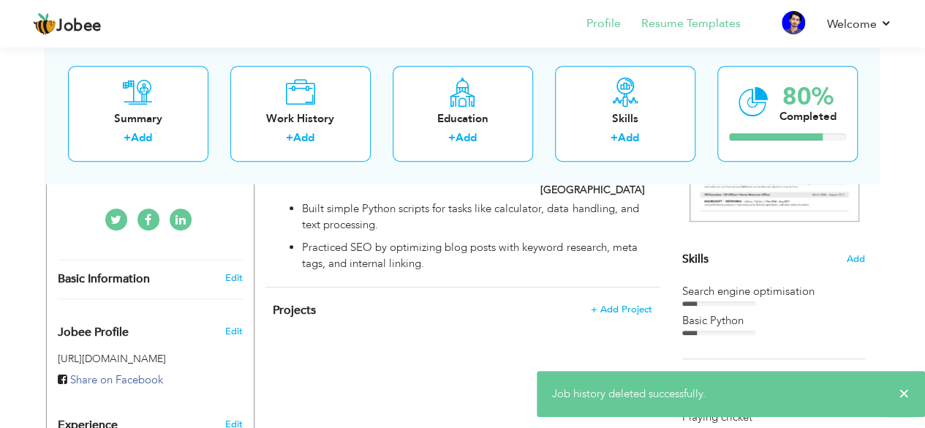
click at [728, 10] on li "Resume Templates" at bounding box center [681, 25] width 120 height 40
click at [724, 20] on link "Resume Templates" at bounding box center [691, 23] width 99 height 17
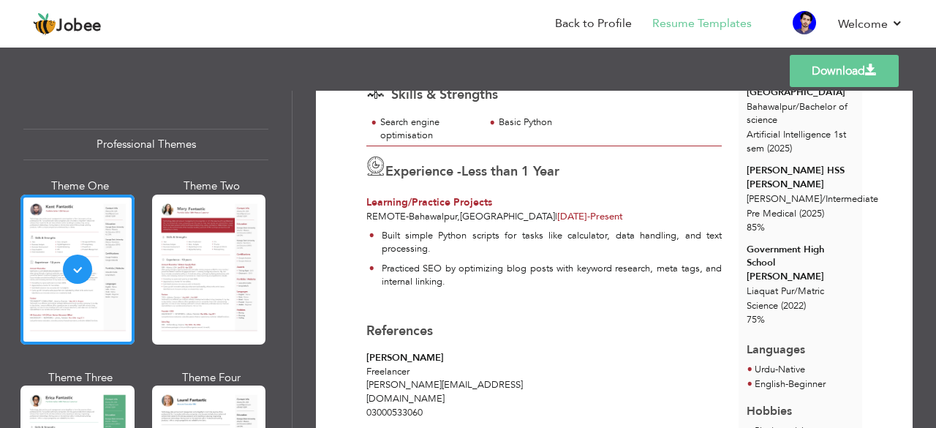
scroll to position [284, 0]
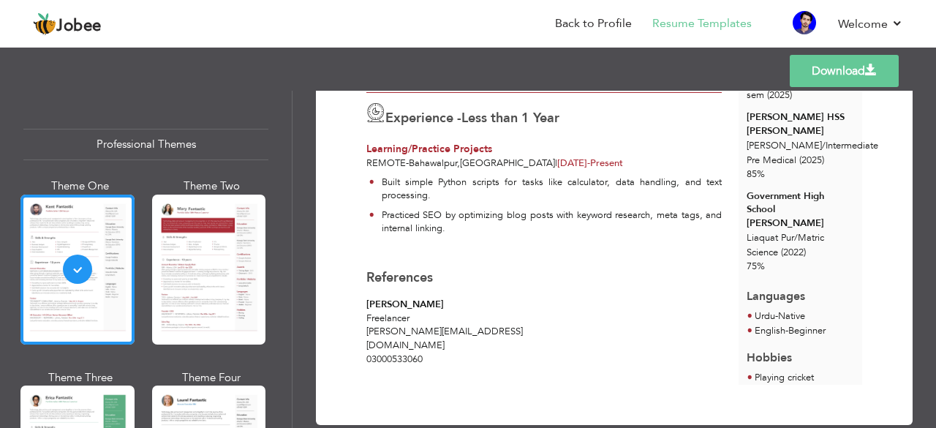
click at [819, 67] on link "Download" at bounding box center [844, 71] width 109 height 32
